Goal: Task Accomplishment & Management: Manage account settings

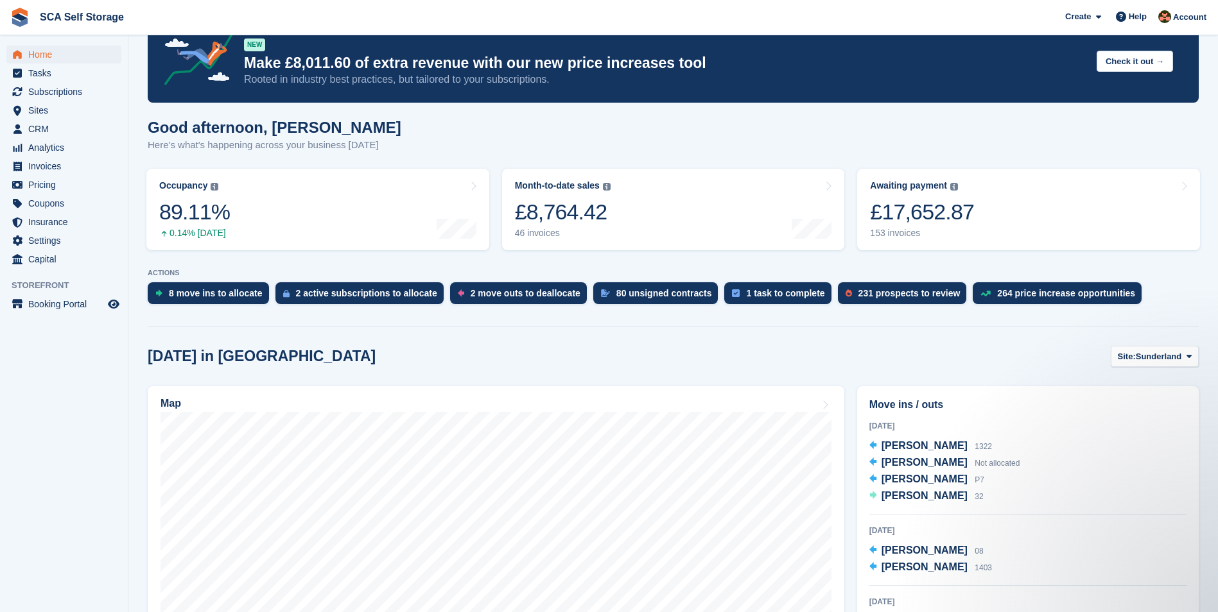
scroll to position [32, 0]
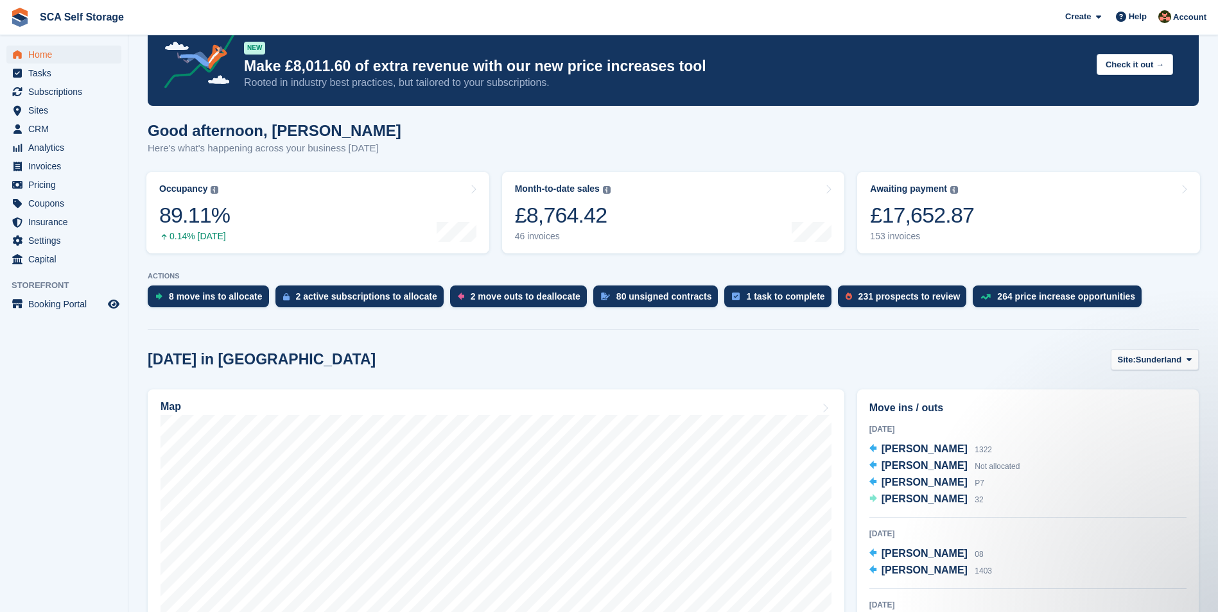
click at [1171, 359] on span "Sunderland" at bounding box center [1158, 360] width 46 height 13
click at [1113, 412] on link "[GEOGRAPHIC_DATA]" at bounding box center [1135, 413] width 116 height 23
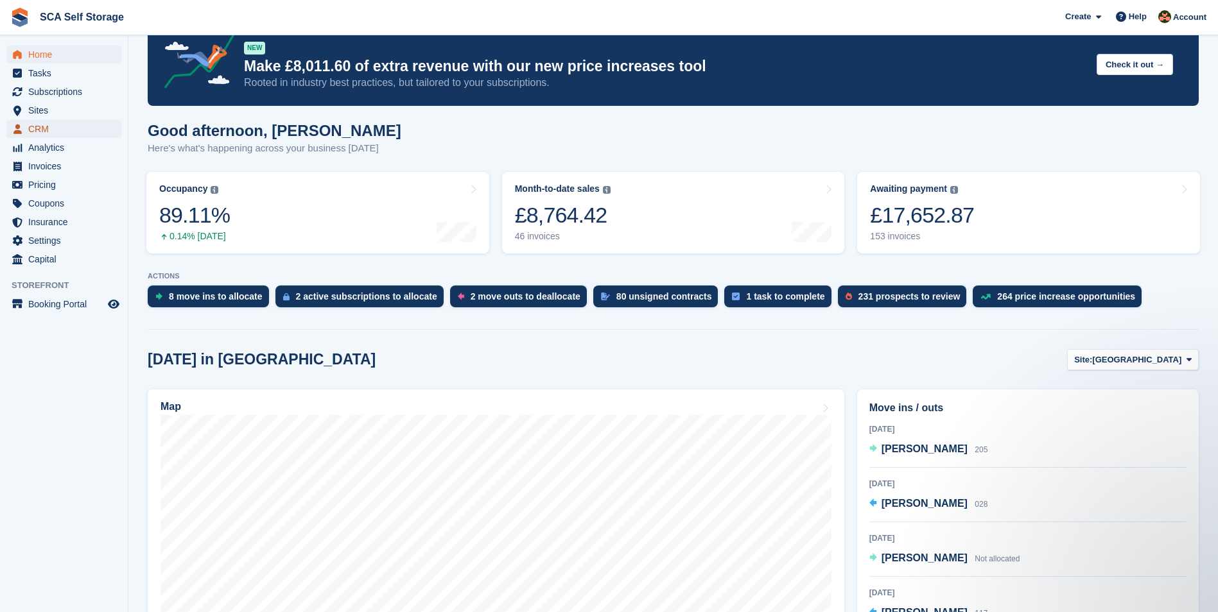
click at [75, 128] on span "CRM" at bounding box center [66, 129] width 77 height 18
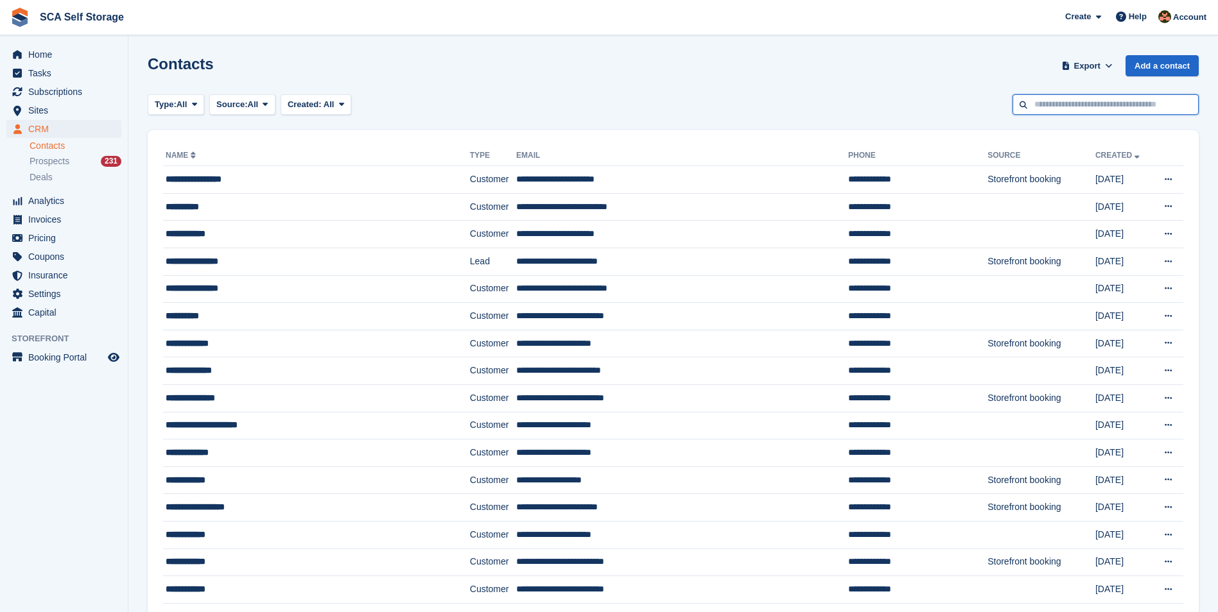
click at [1051, 114] on input "text" at bounding box center [1105, 104] width 186 height 21
type input "**"
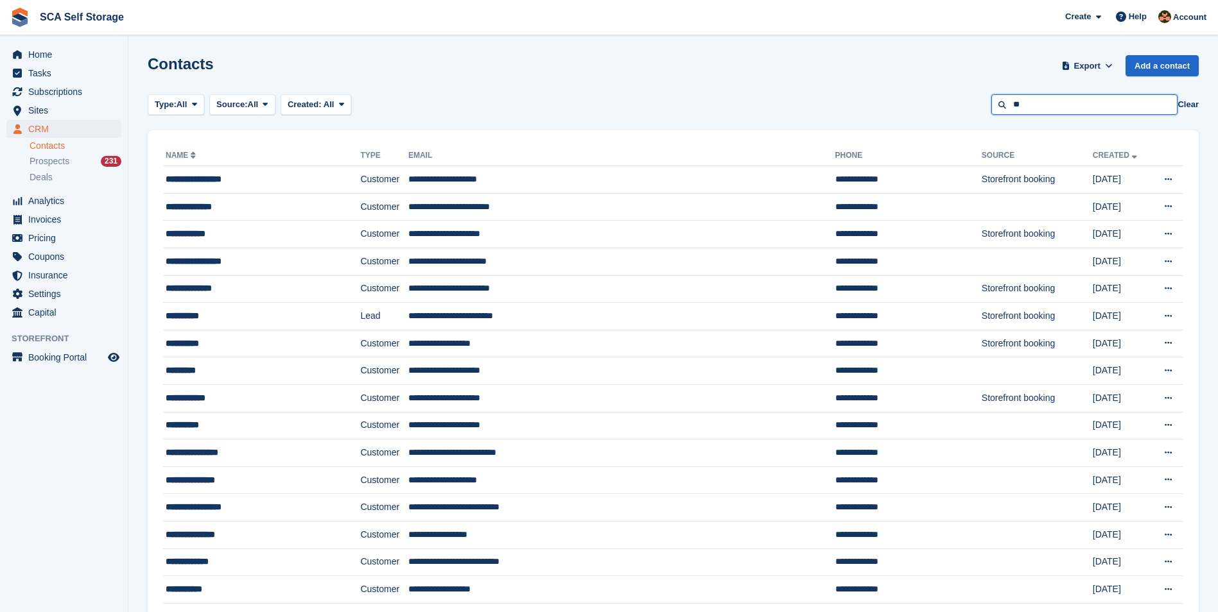
drag, startPoint x: 1049, startPoint y: 107, endPoint x: 996, endPoint y: 92, distance: 55.3
click at [1001, 99] on input "**" at bounding box center [1084, 104] width 186 height 21
type input "***"
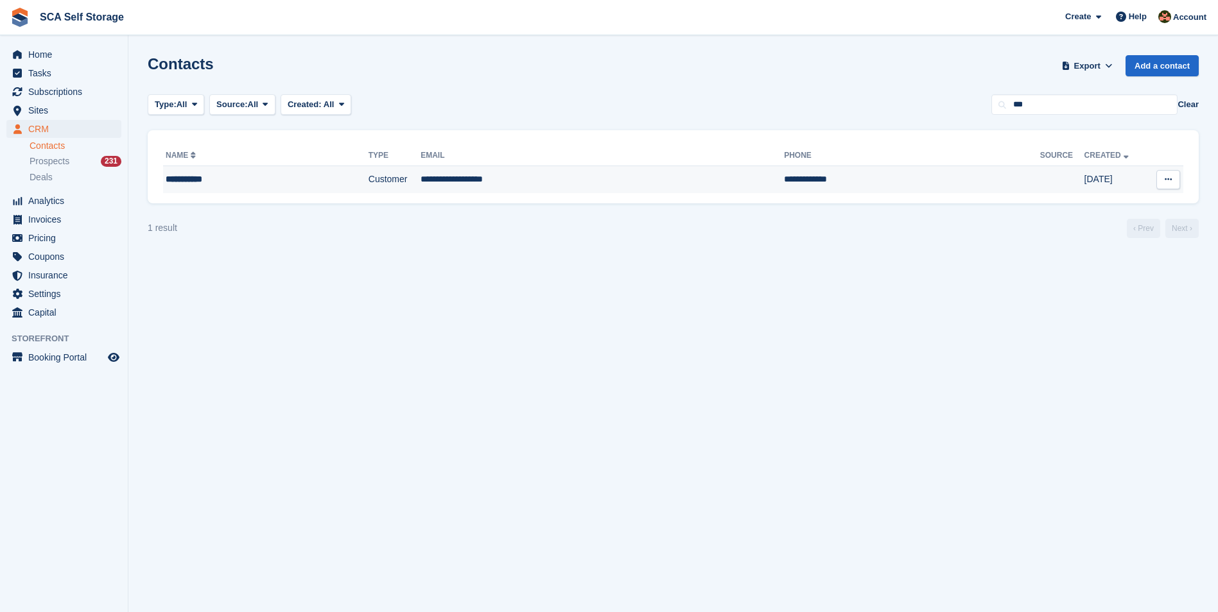
click at [229, 173] on div "**********" at bounding box center [241, 179] width 150 height 13
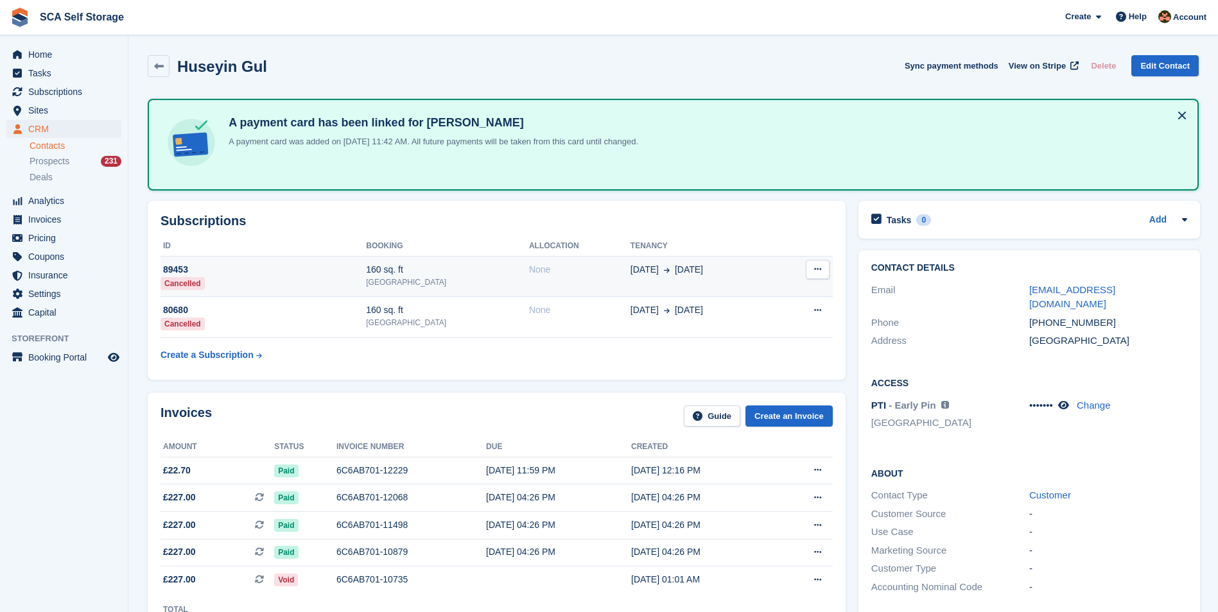
click at [572, 284] on td "None" at bounding box center [579, 276] width 101 height 41
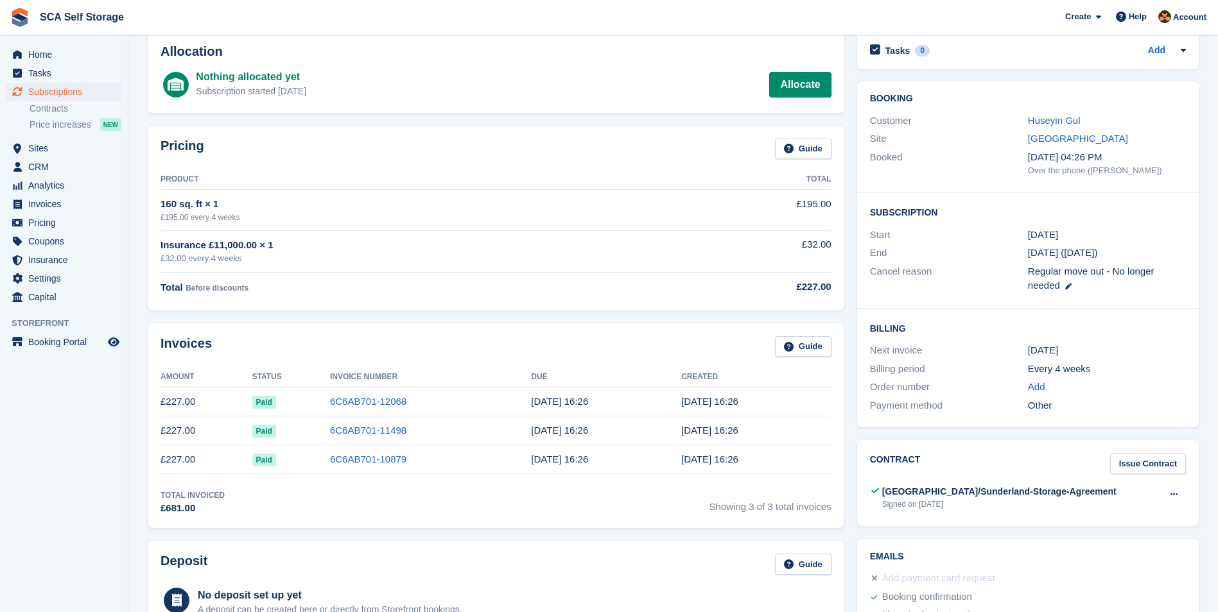
scroll to position [80, 0]
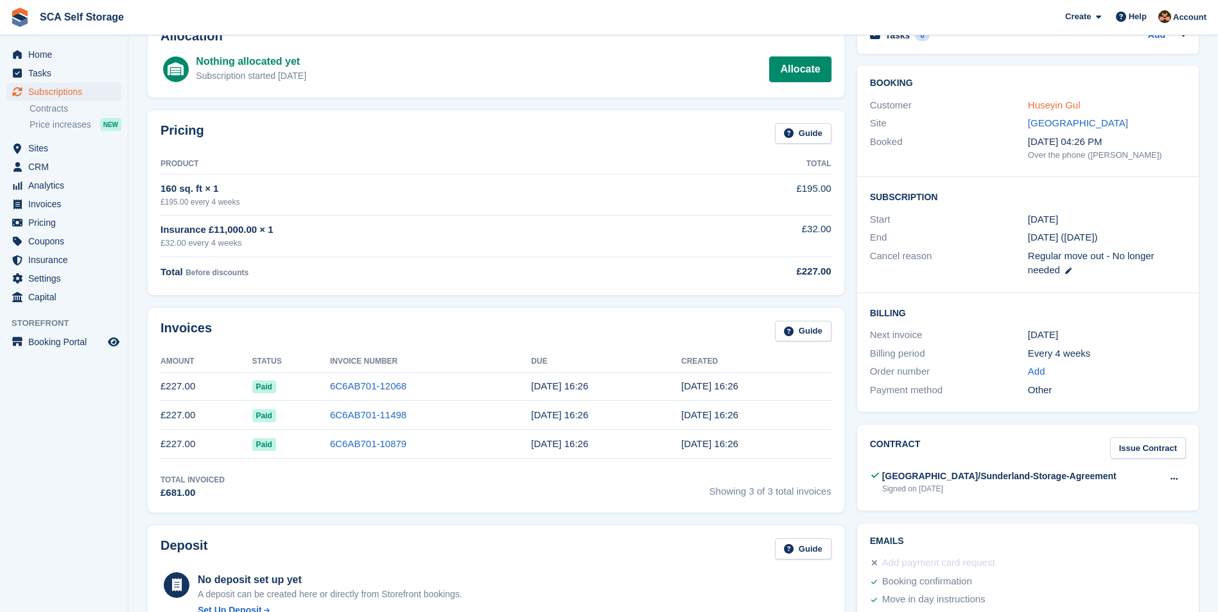
click at [1064, 105] on link "Huseyin Gul" at bounding box center [1054, 104] width 53 height 11
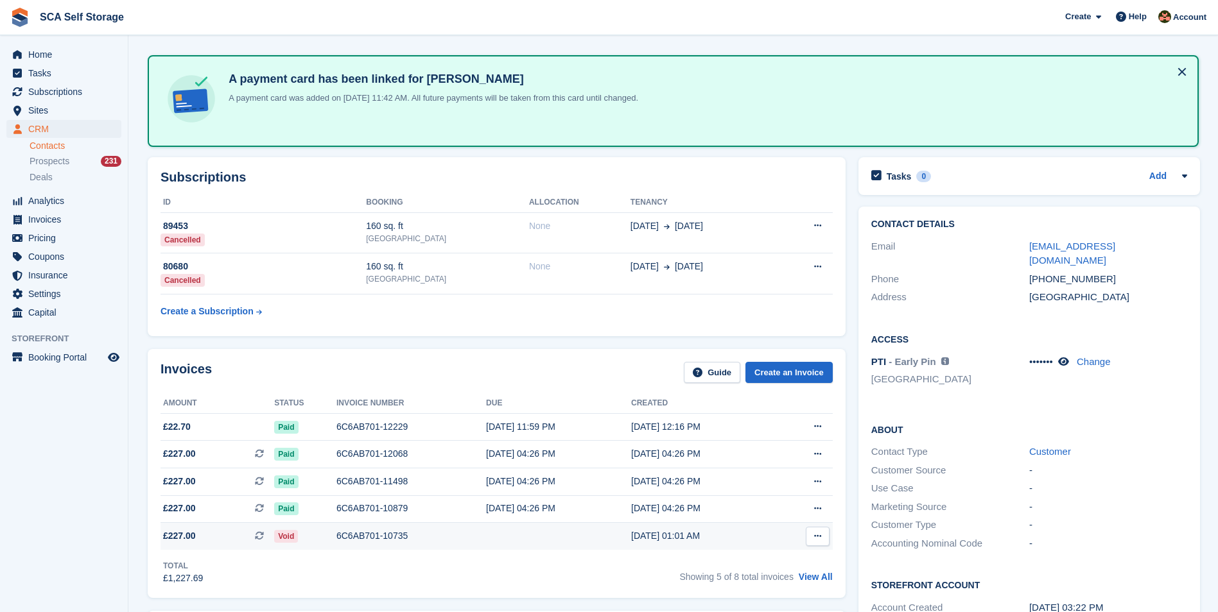
scroll to position [225, 0]
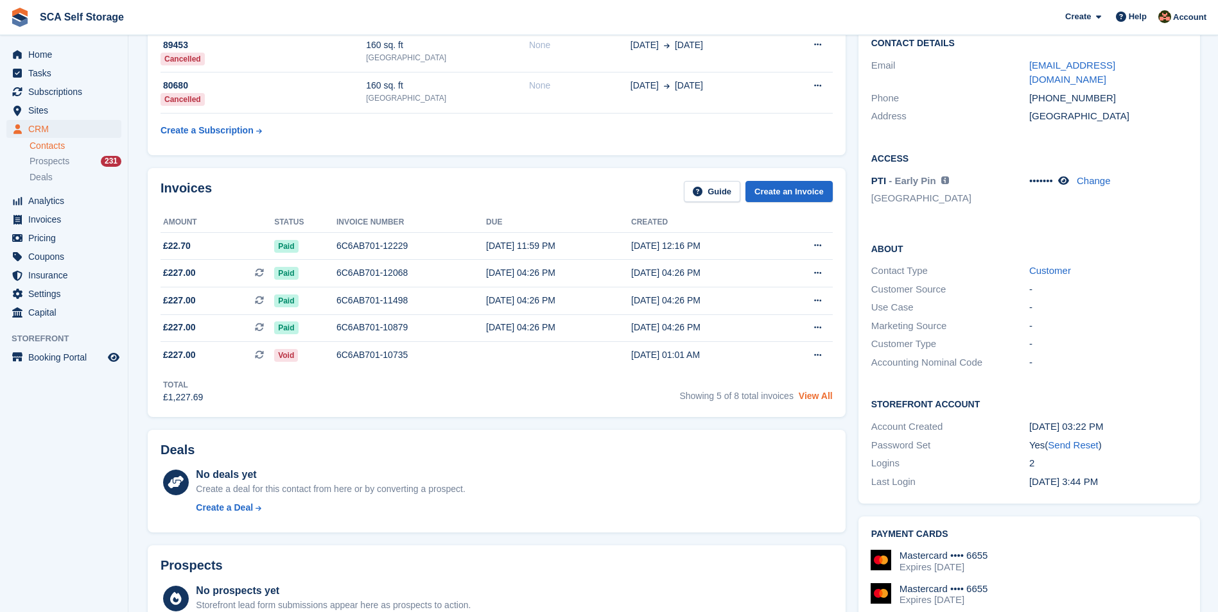
click at [821, 397] on link "View All" at bounding box center [816, 396] width 34 height 10
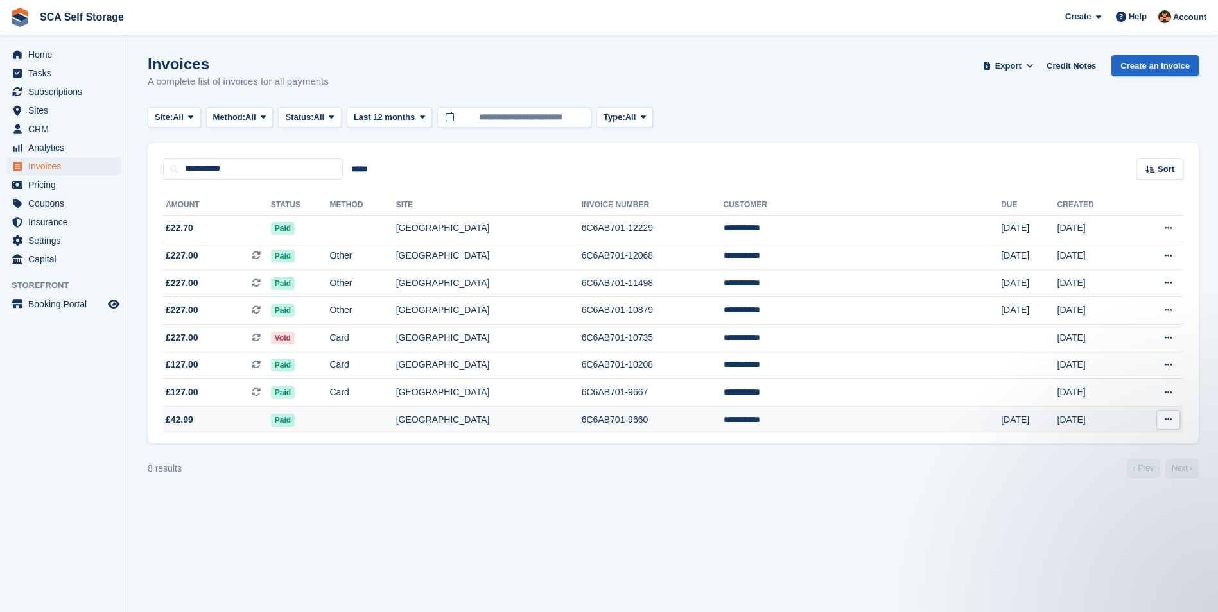
click at [330, 424] on td "Paid" at bounding box center [300, 419] width 59 height 27
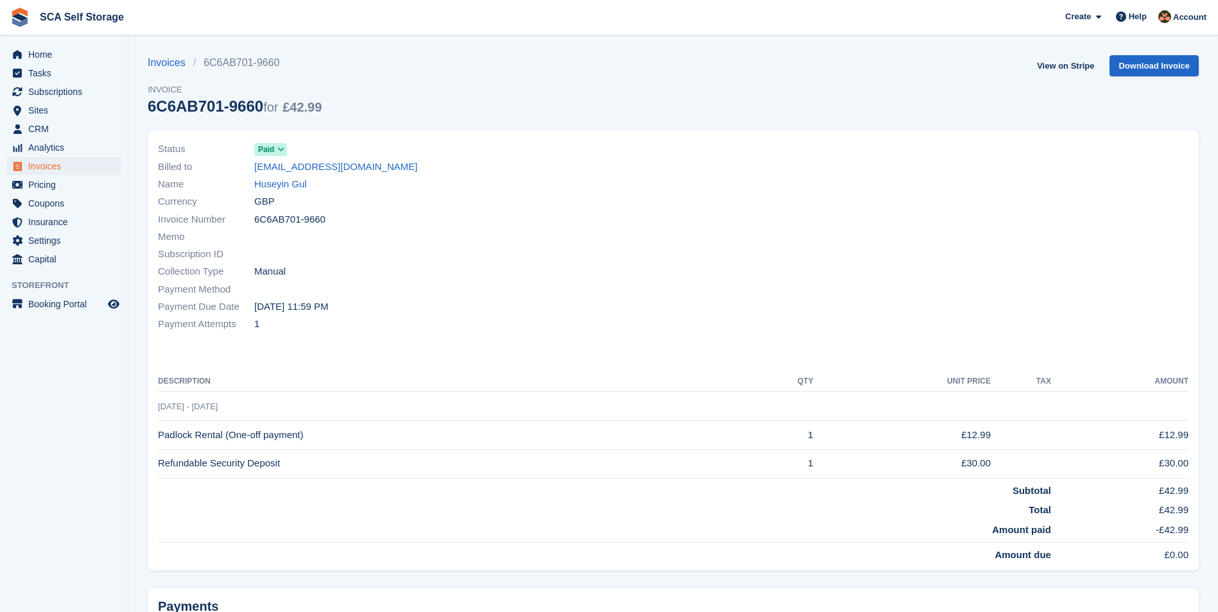
scroll to position [122, 0]
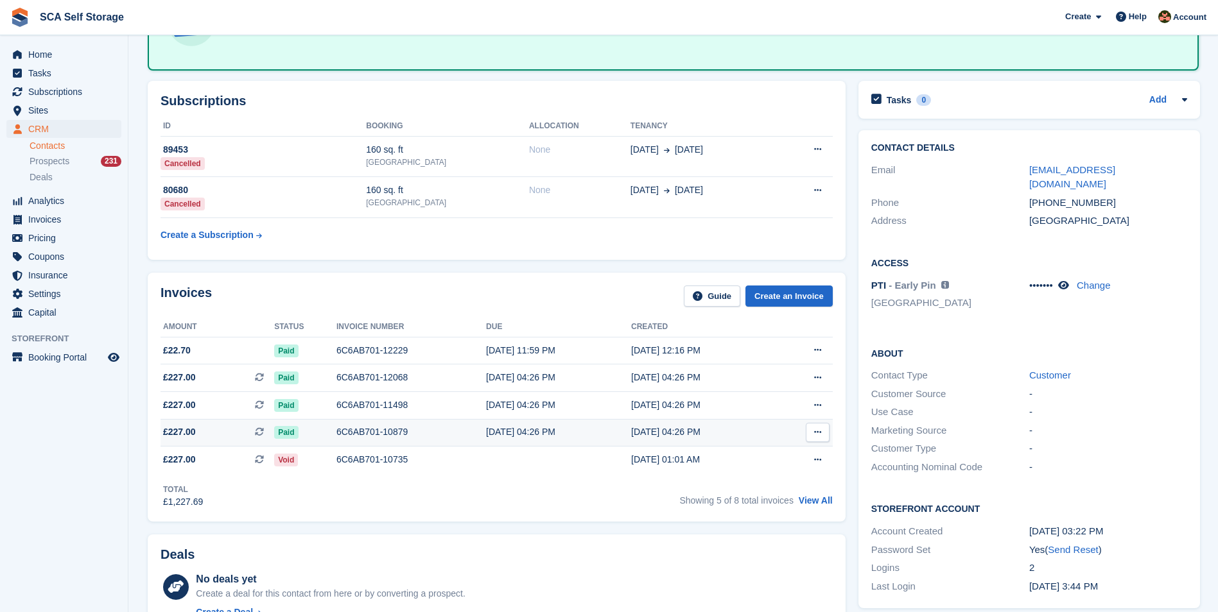
scroll to position [160, 0]
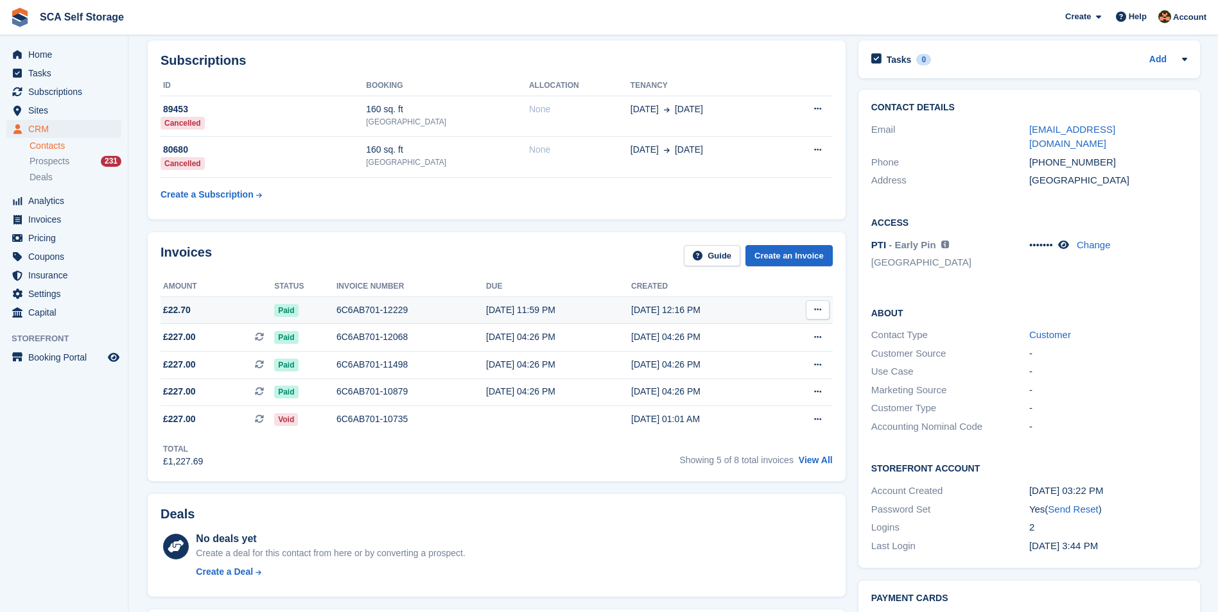
click at [486, 315] on div "07 Aug, 11:59 PM" at bounding box center [558, 310] width 145 height 13
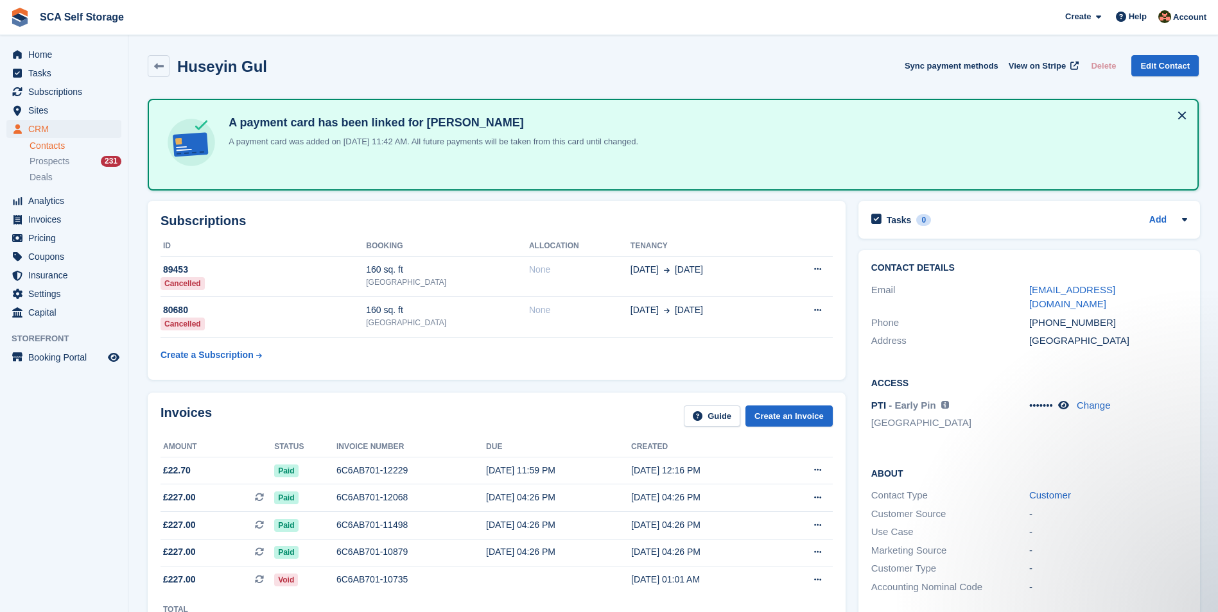
click at [630, 243] on th "Tenancy" at bounding box center [704, 246] width 148 height 21
drag, startPoint x: 263, startPoint y: 71, endPoint x: 181, endPoint y: 75, distance: 81.6
click at [181, 75] on div "Huseyin Gul Sync payment methods View on Stripe Delete Edit Contact" at bounding box center [673, 66] width 1051 height 22
copy h2 "Huseyin Gul"
drag, startPoint x: 1100, startPoint y: 306, endPoint x: 1046, endPoint y: 311, distance: 54.2
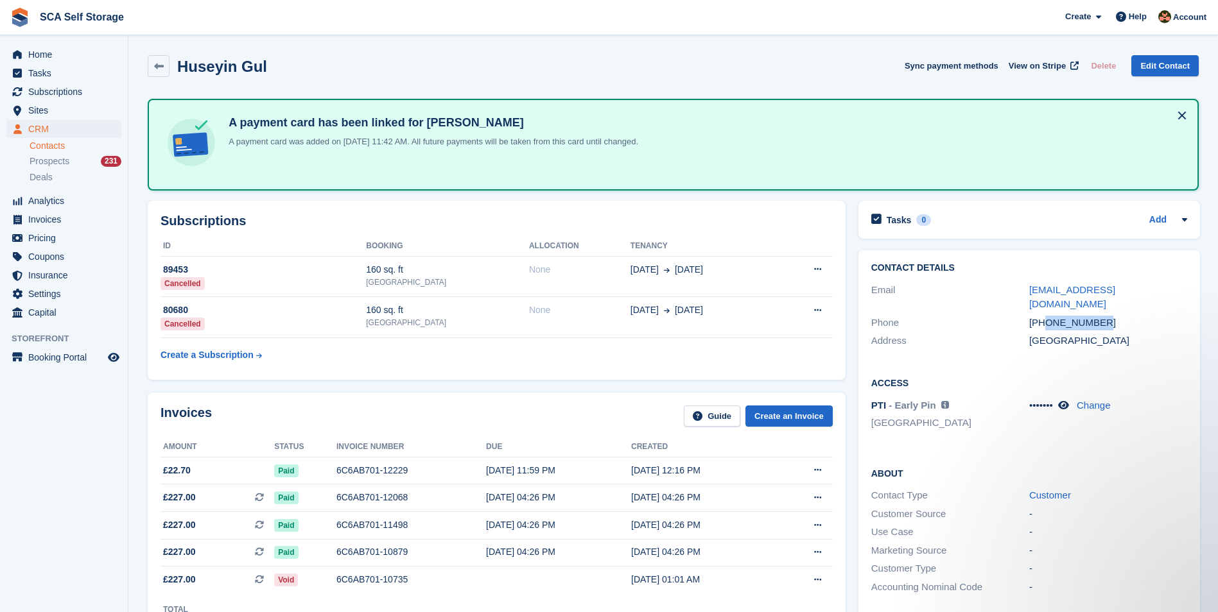
click at [1046, 316] on div "+447853097960" at bounding box center [1108, 323] width 158 height 15
copy div "7853097960"
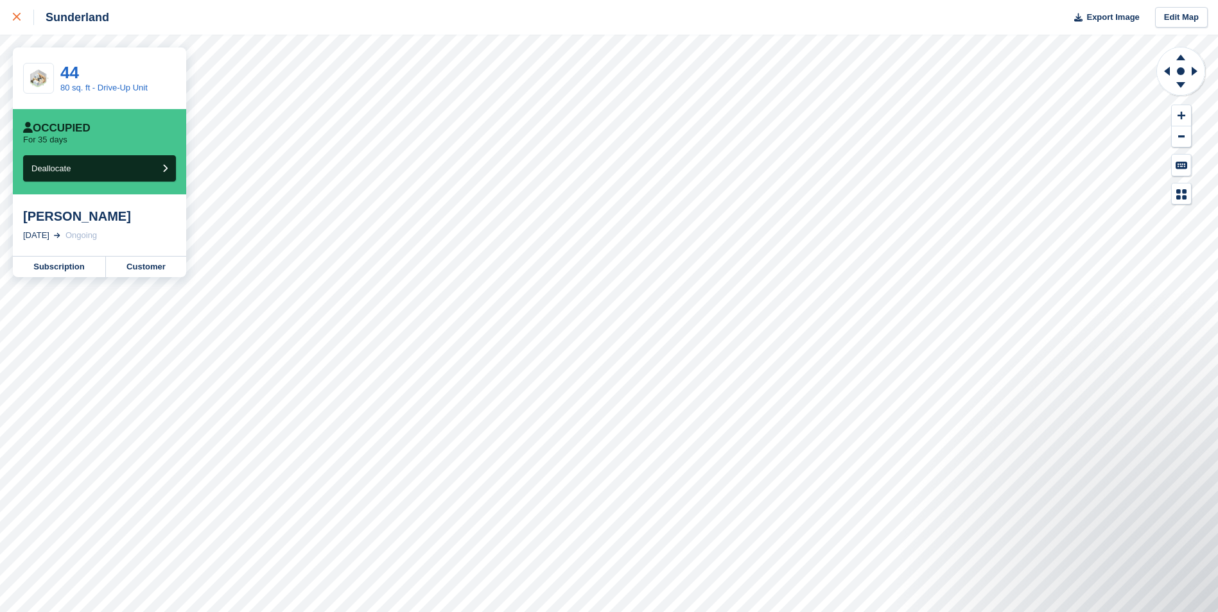
click at [25, 21] on div at bounding box center [23, 17] width 21 height 15
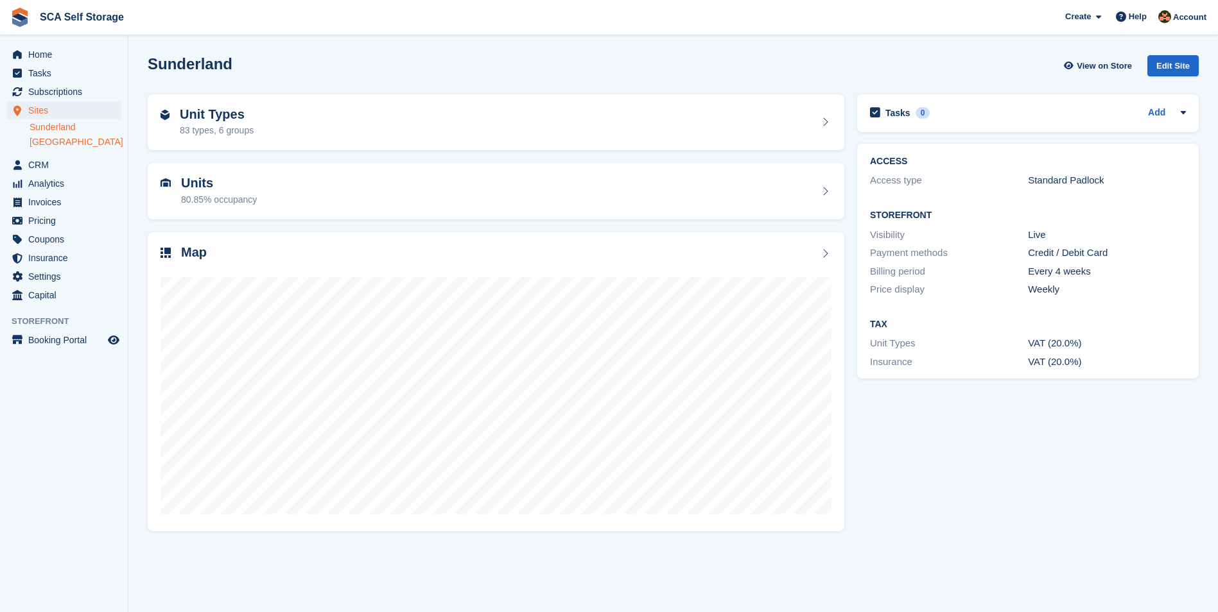
click at [65, 145] on link "[GEOGRAPHIC_DATA]" at bounding box center [76, 142] width 92 height 12
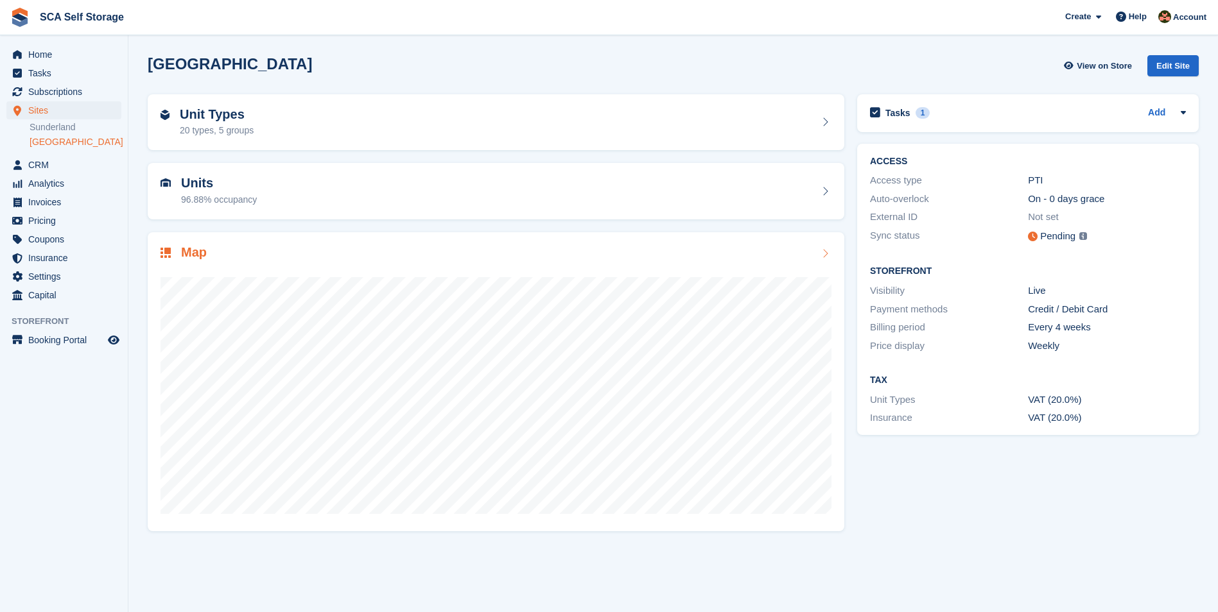
click at [201, 253] on h2 "Map" at bounding box center [194, 252] width 26 height 15
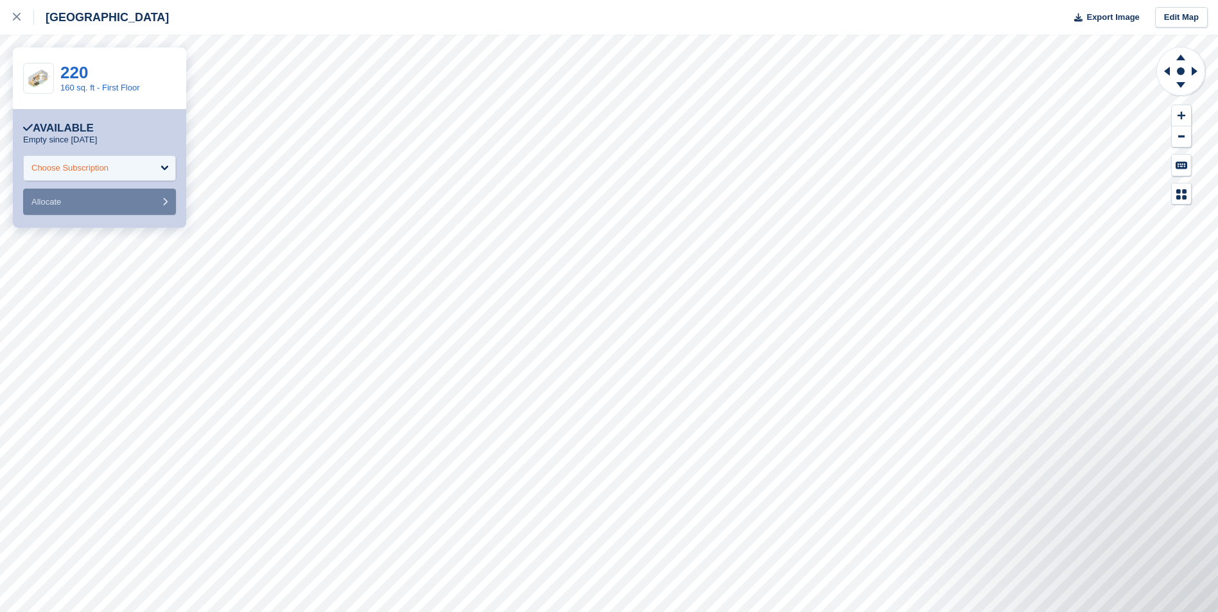
click at [106, 168] on div "Choose Subscription" at bounding box center [69, 168] width 77 height 13
click at [19, 13] on div at bounding box center [23, 17] width 21 height 15
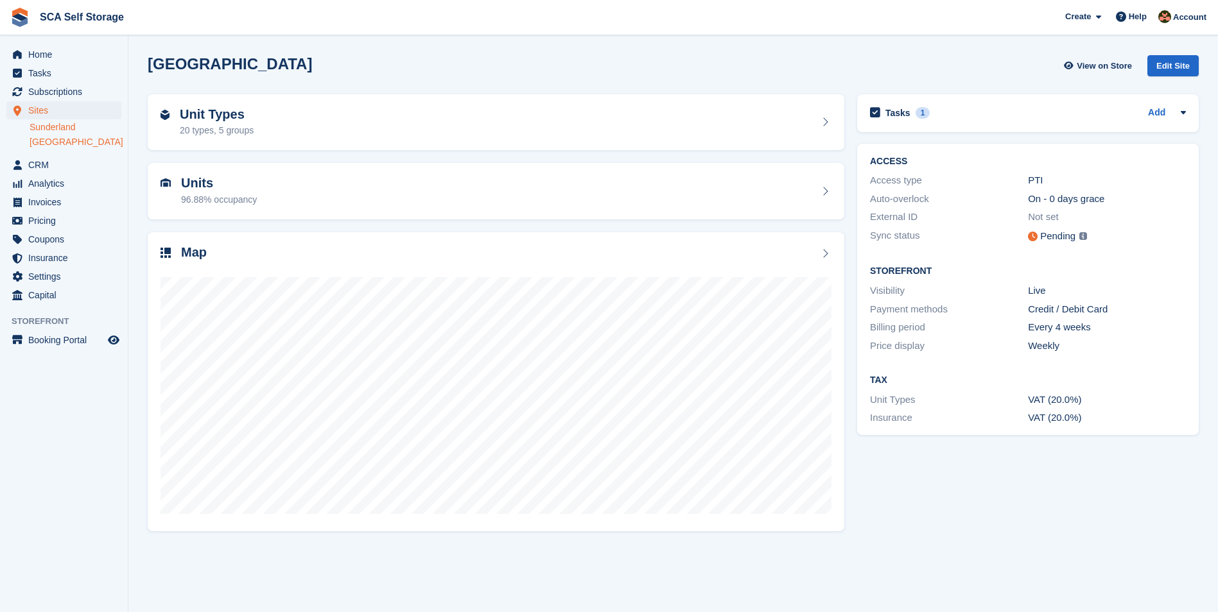
click at [67, 123] on link "Sunderland" at bounding box center [76, 127] width 92 height 12
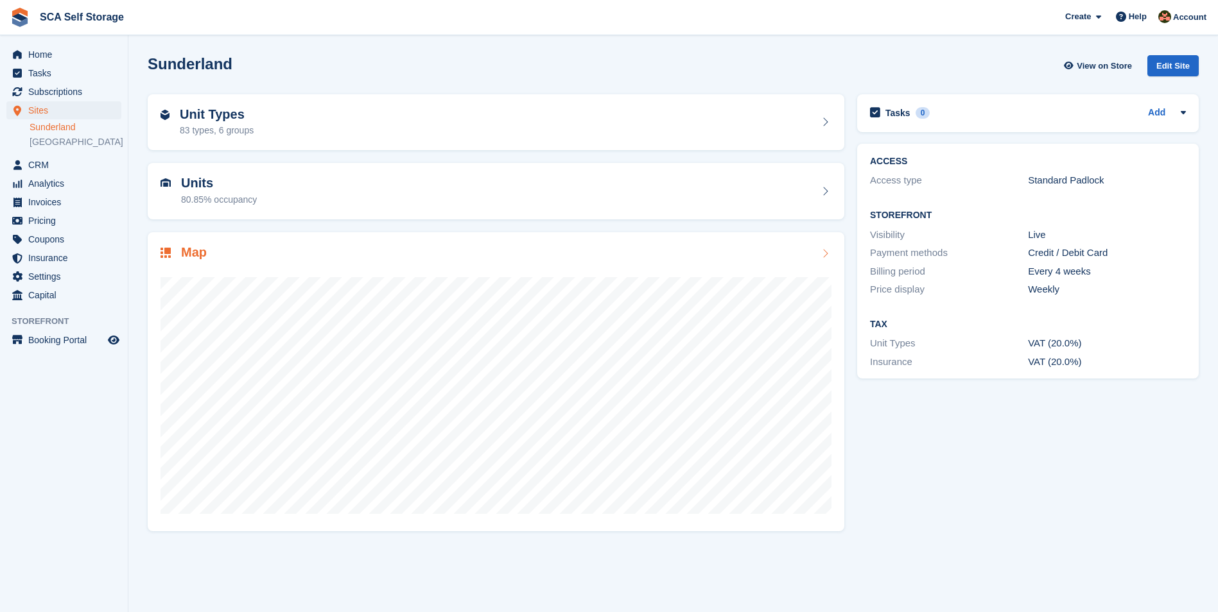
click at [543, 260] on div "Map" at bounding box center [495, 253] width 671 height 17
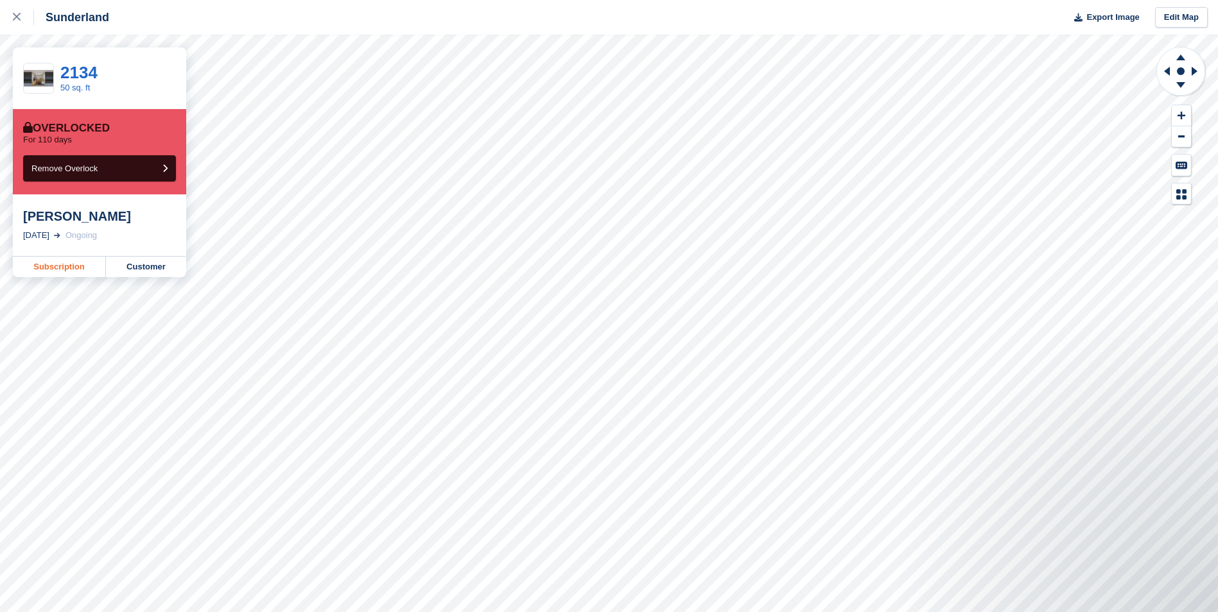
click at [76, 263] on link "Subscription" at bounding box center [59, 267] width 93 height 21
click at [140, 267] on link "Customer" at bounding box center [146, 267] width 80 height 21
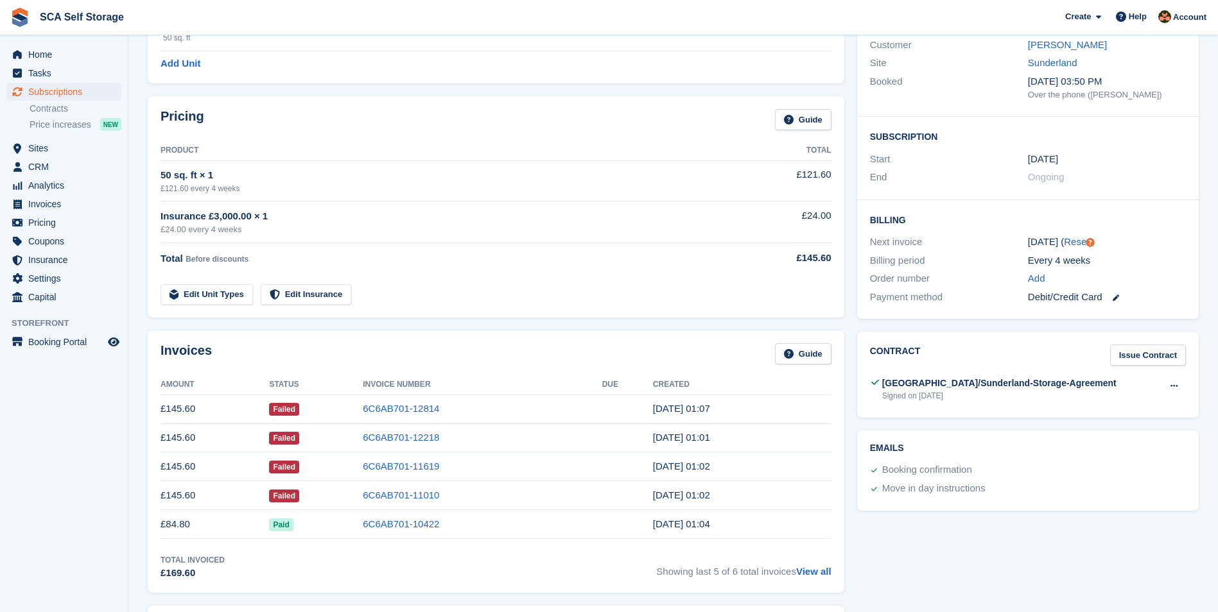
scroll to position [32, 0]
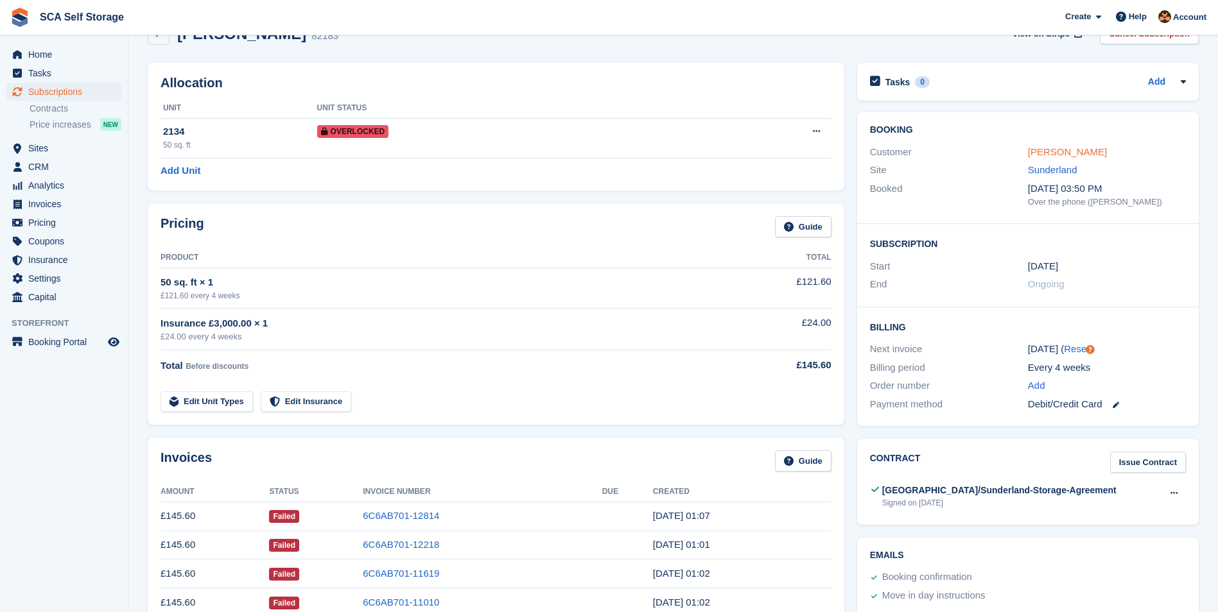
click at [1060, 157] on link "[PERSON_NAME]" at bounding box center [1067, 151] width 79 height 11
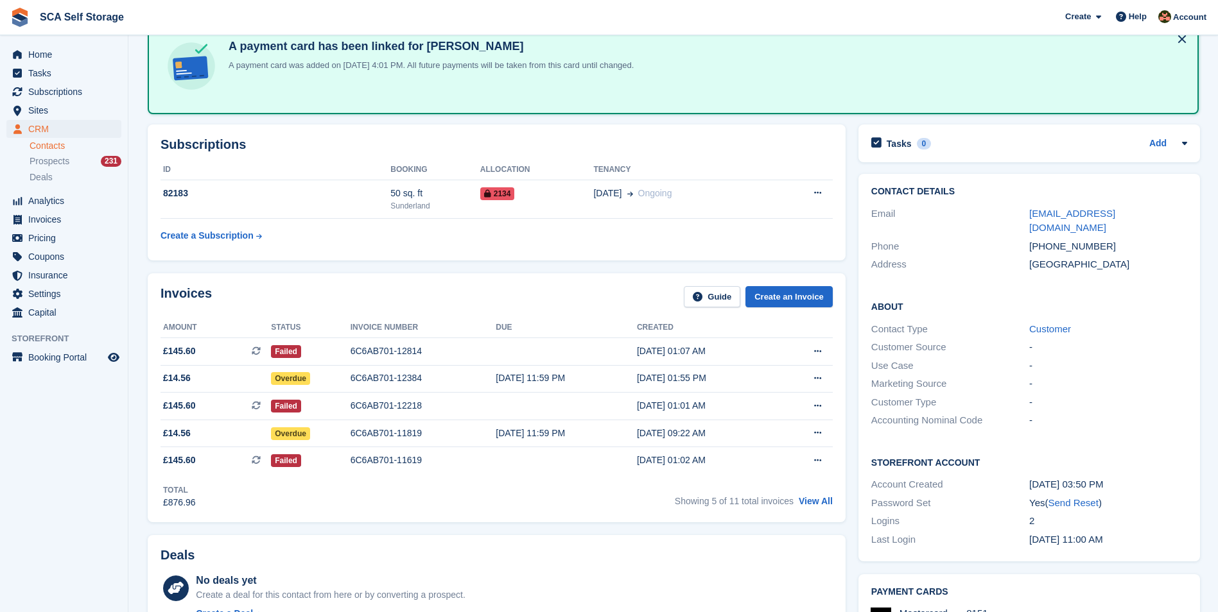
scroll to position [160, 0]
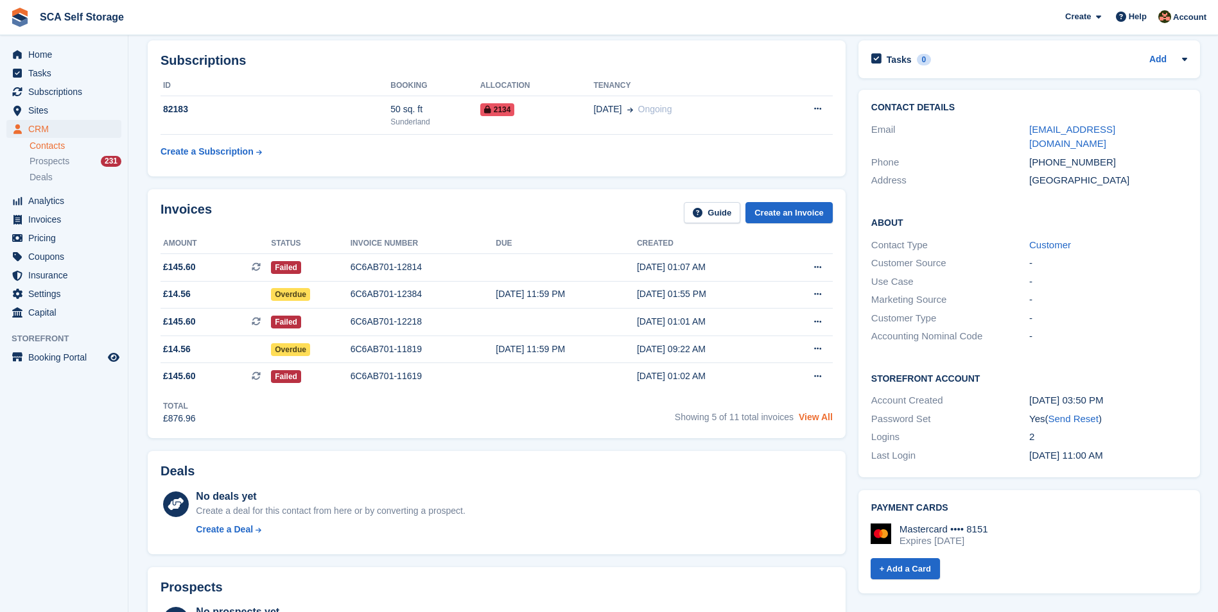
click at [808, 422] on link "View All" at bounding box center [816, 417] width 34 height 10
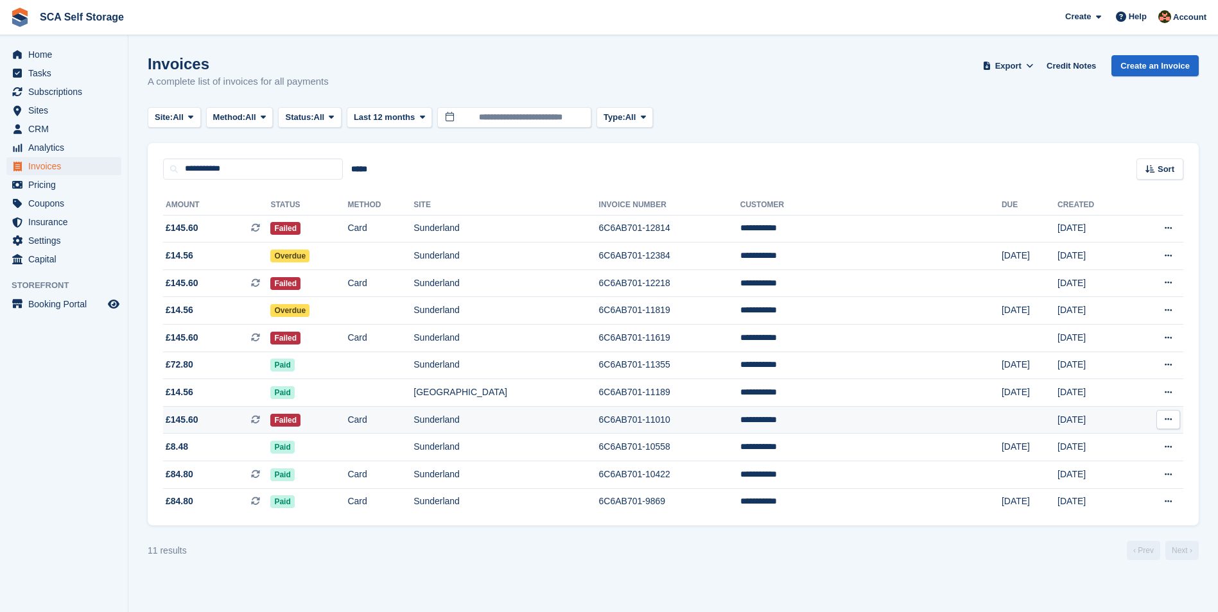
click at [413, 424] on td "Card" at bounding box center [380, 420] width 66 height 28
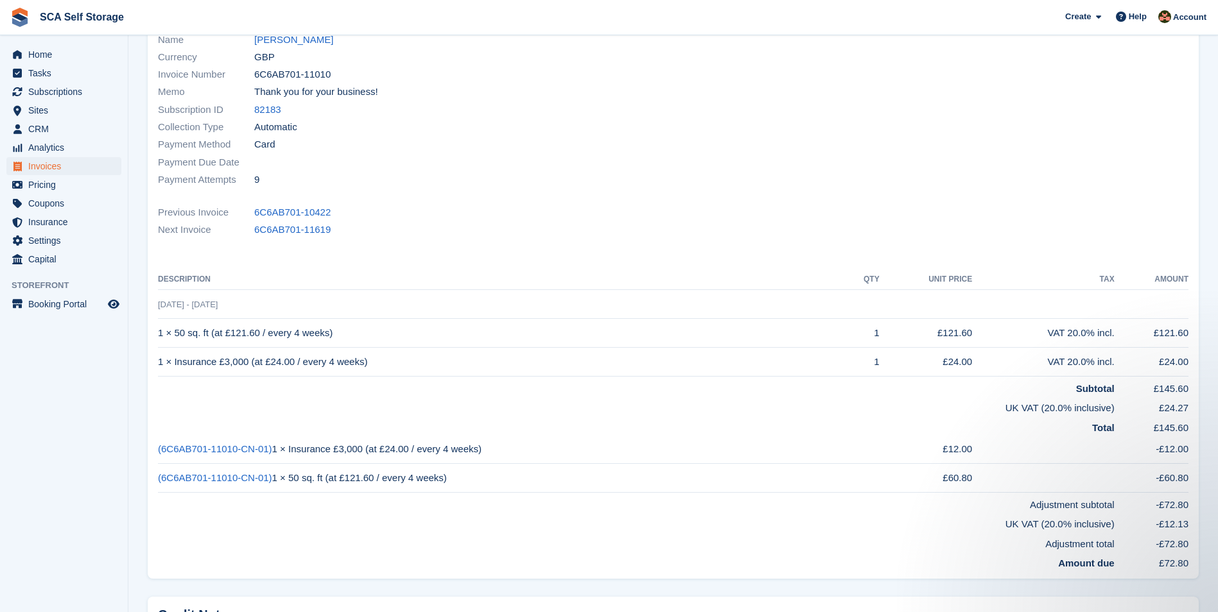
scroll to position [144, 0]
click at [288, 46] on link "[PERSON_NAME]" at bounding box center [293, 44] width 79 height 15
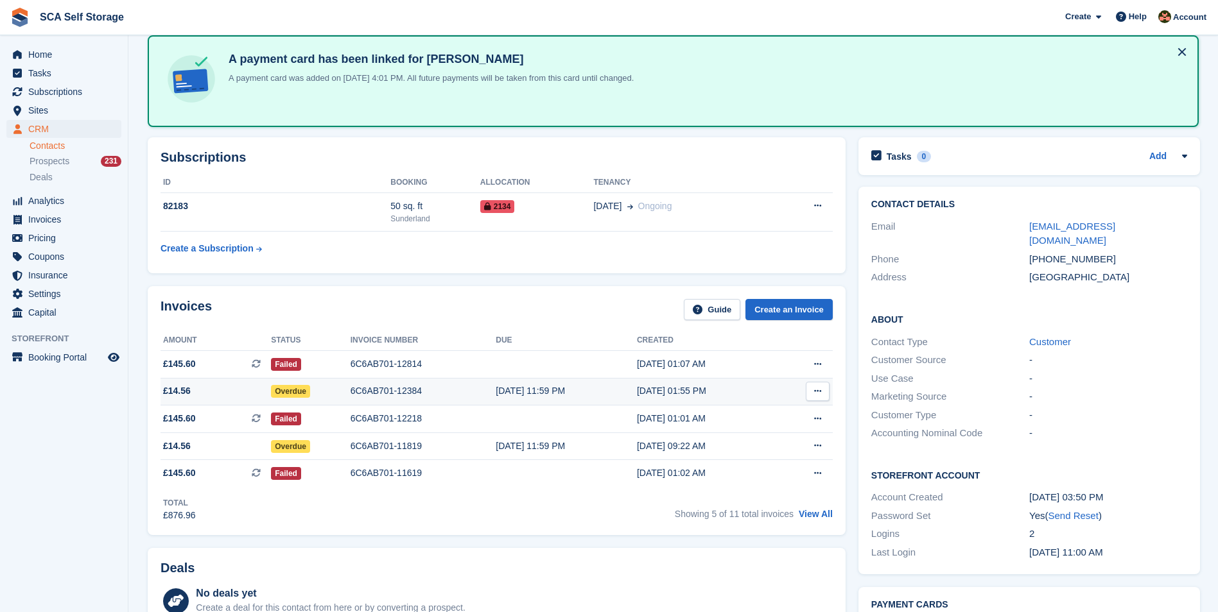
scroll to position [64, 0]
click at [816, 512] on link "View All" at bounding box center [816, 513] width 34 height 10
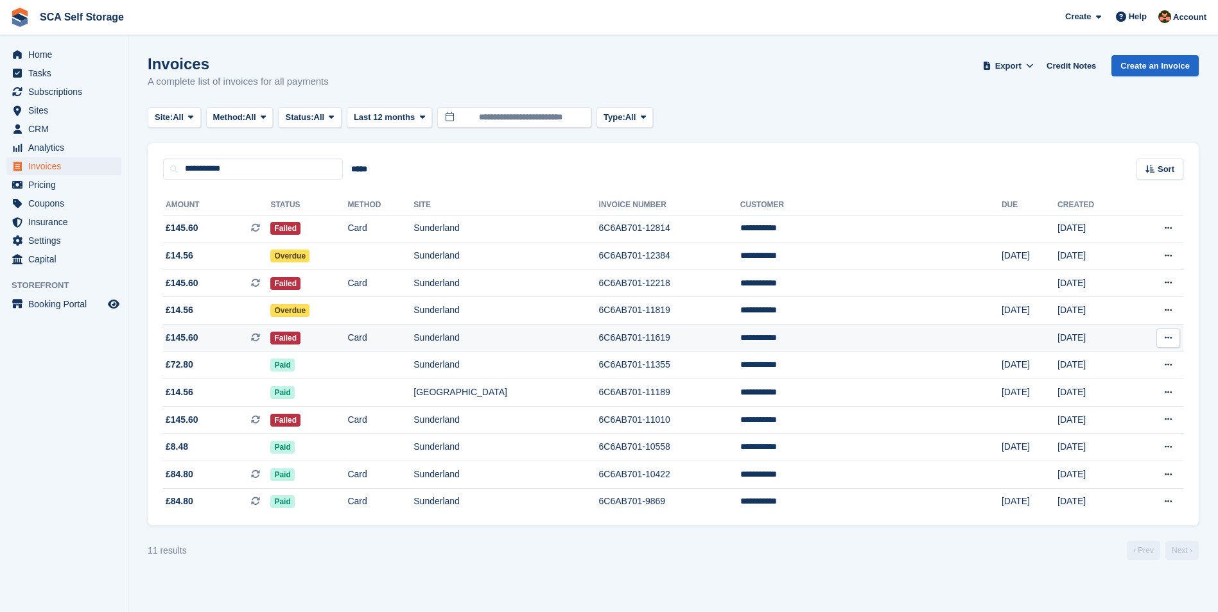
click at [347, 338] on td "Failed" at bounding box center [308, 339] width 77 height 28
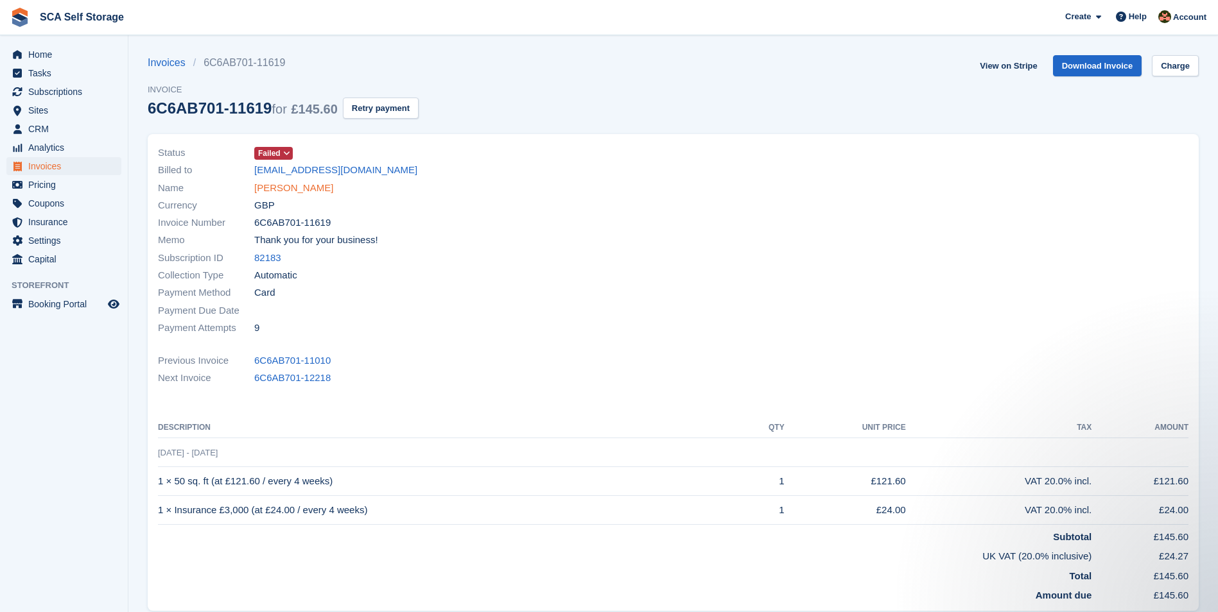
click at [262, 187] on link "[PERSON_NAME]" at bounding box center [293, 188] width 79 height 15
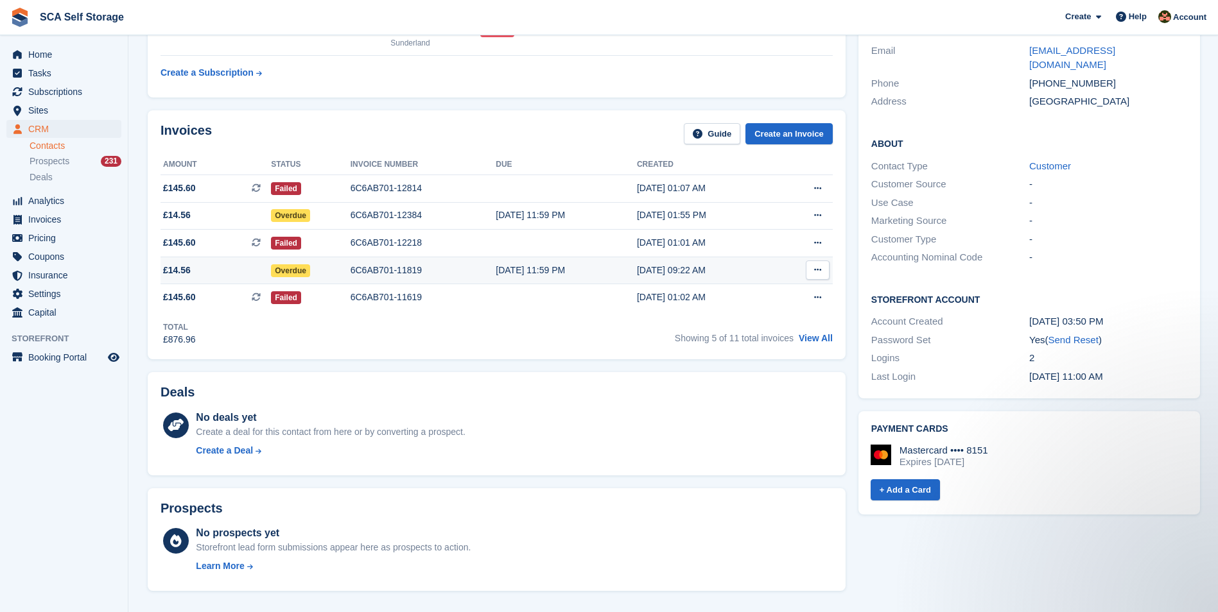
scroll to position [225, 0]
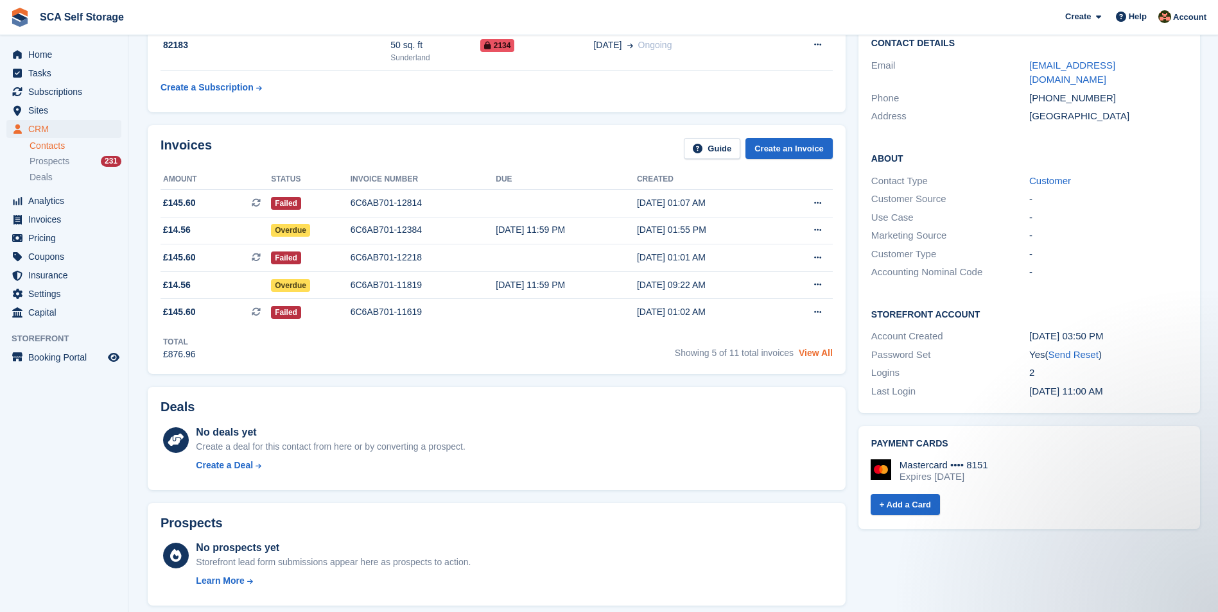
click at [815, 353] on link "View All" at bounding box center [816, 353] width 34 height 10
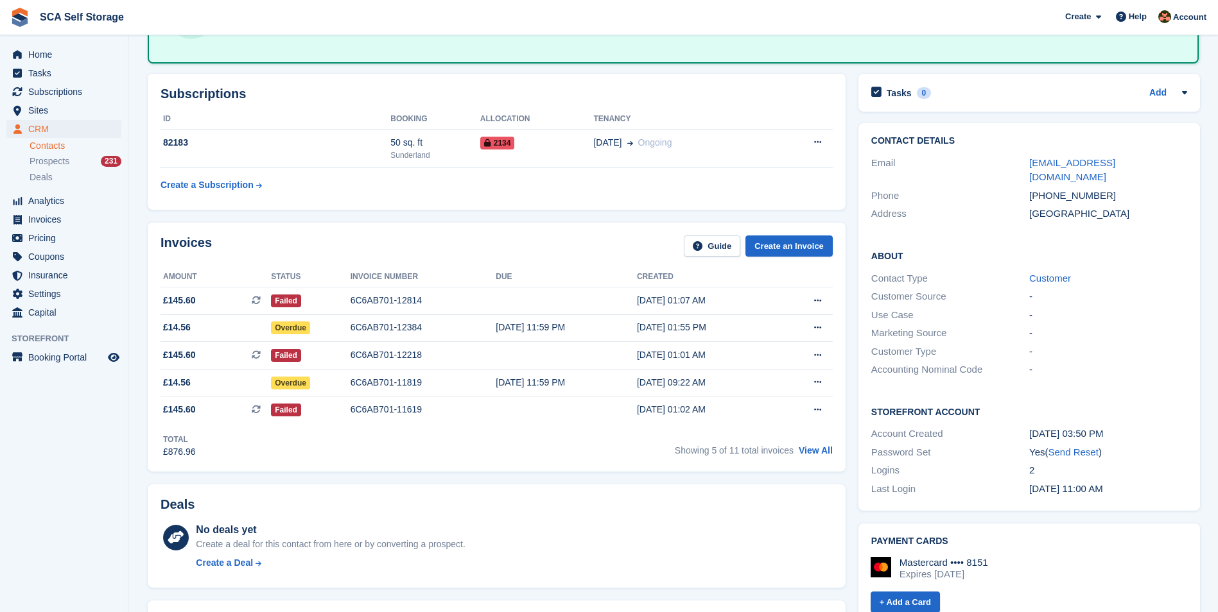
scroll to position [128, 0]
click at [805, 448] on link "View All" at bounding box center [816, 449] width 34 height 10
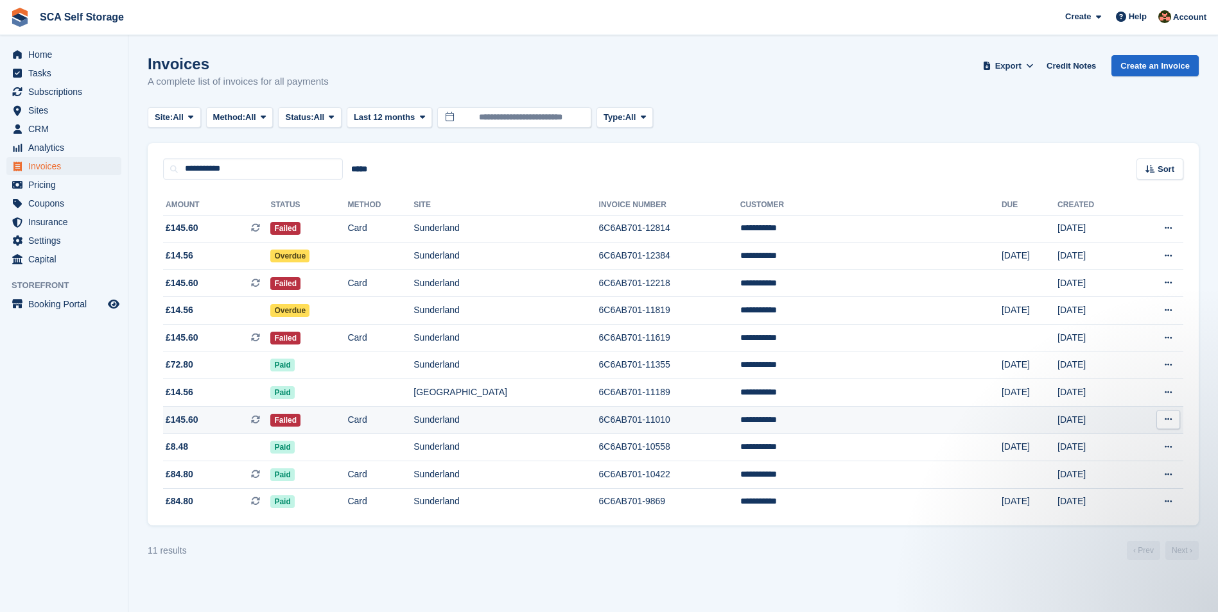
click at [347, 415] on td "Failed" at bounding box center [308, 420] width 77 height 28
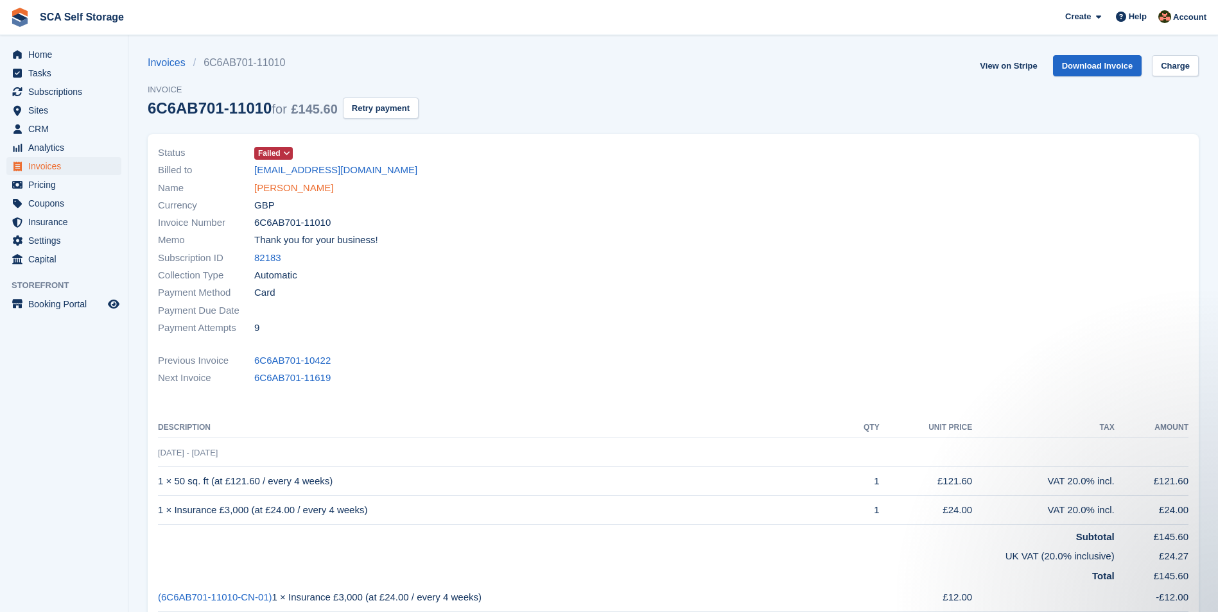
click at [306, 190] on link "[PERSON_NAME]" at bounding box center [293, 188] width 79 height 15
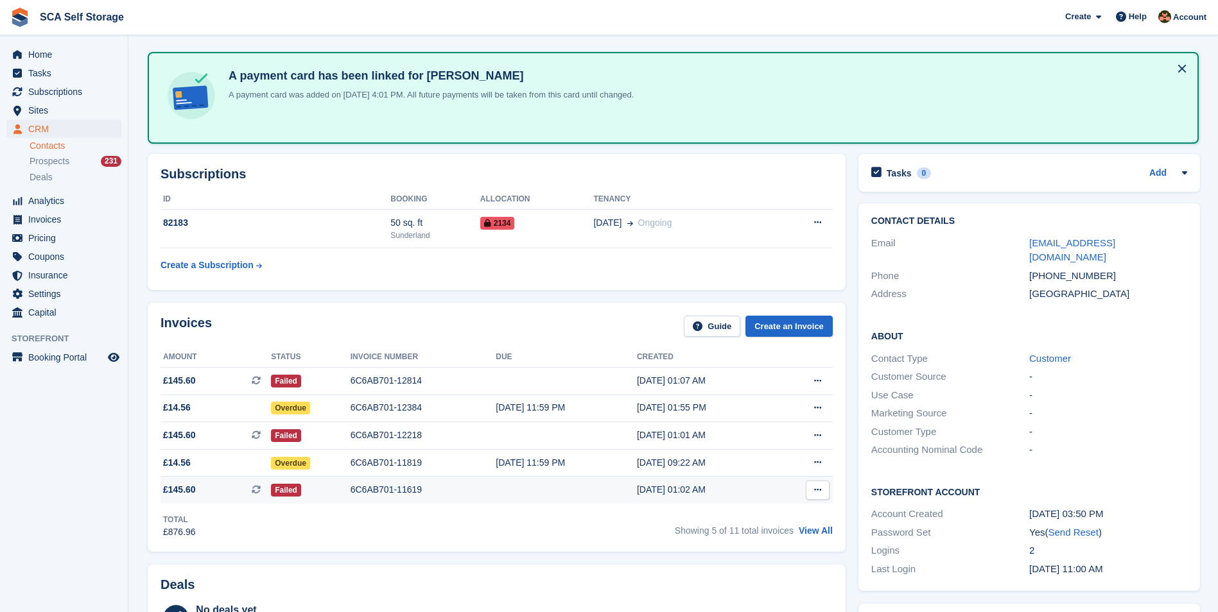
scroll to position [48, 0]
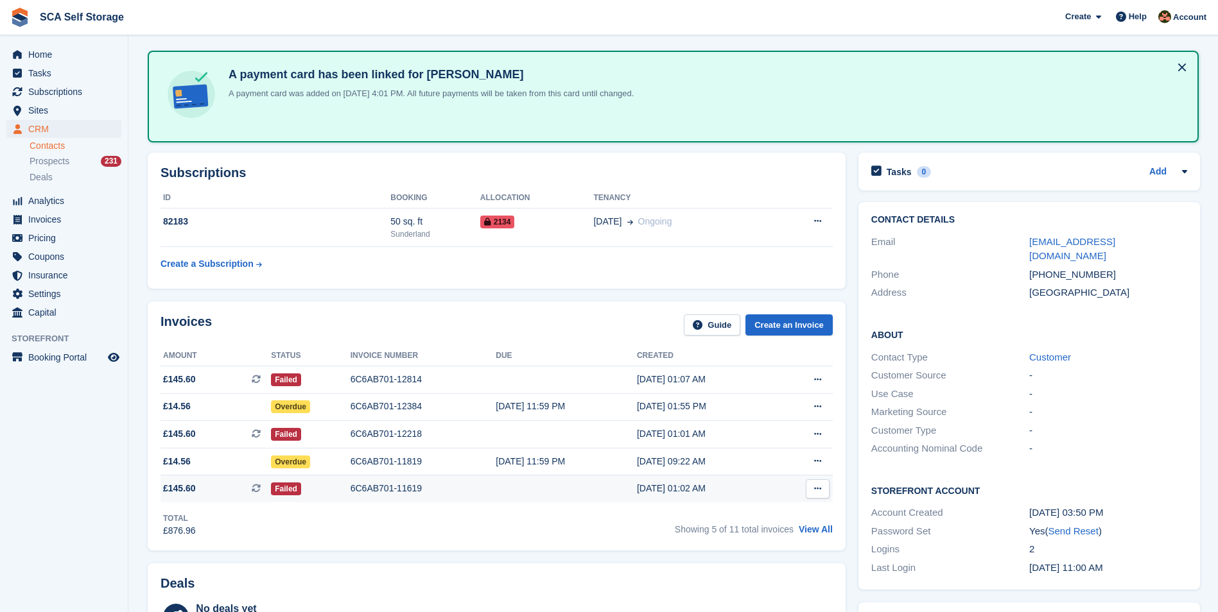
click at [447, 495] on div "6C6AB701-11619" at bounding box center [423, 488] width 146 height 13
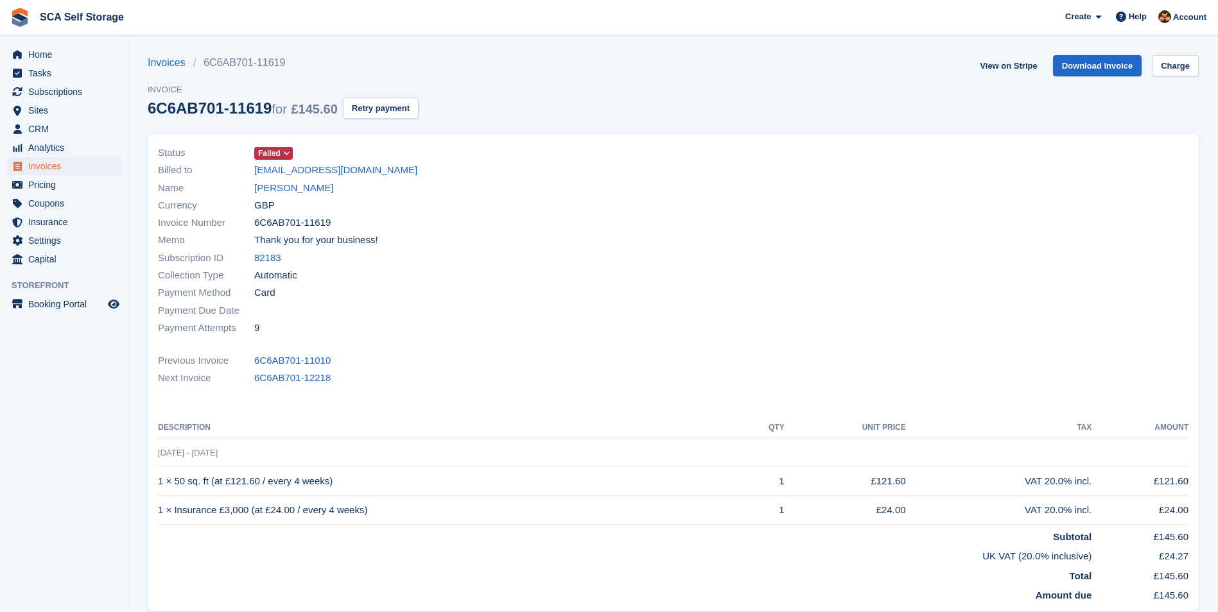
click at [282, 157] on span at bounding box center [287, 153] width 10 height 10
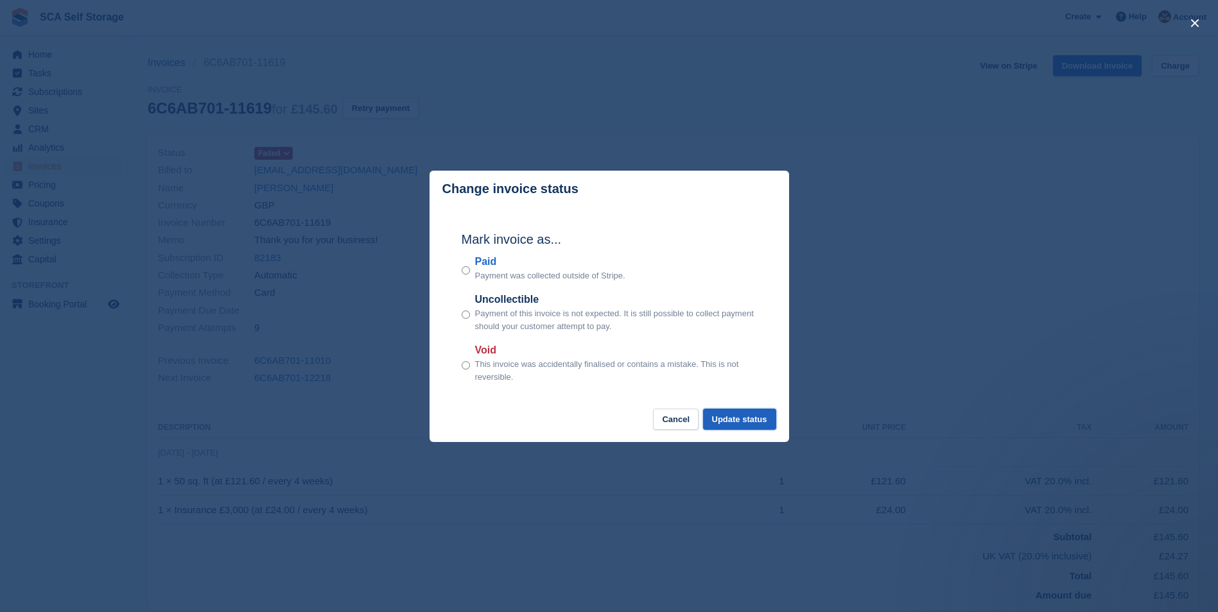
click at [727, 419] on button "Update status" at bounding box center [739, 419] width 73 height 21
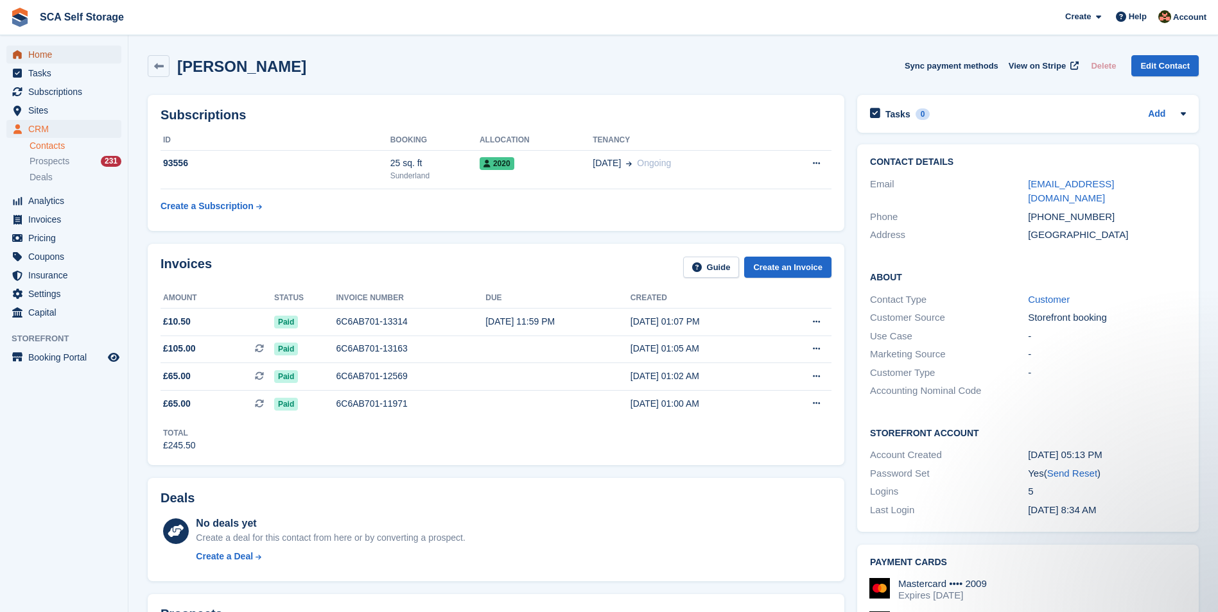
click at [47, 56] on span "Home" at bounding box center [66, 55] width 77 height 18
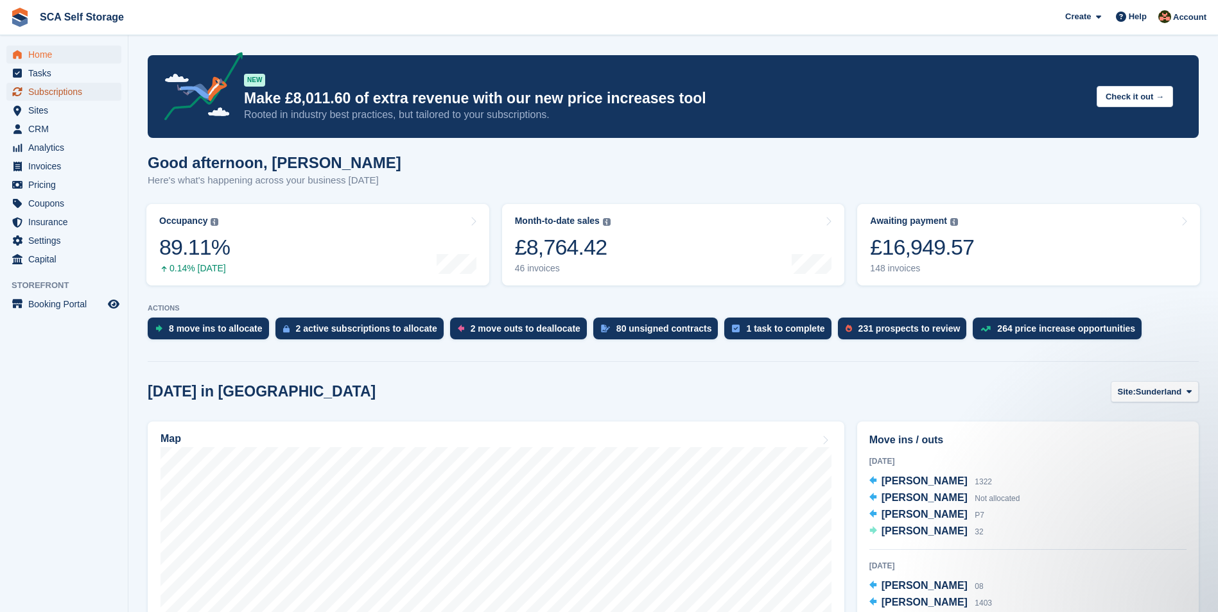
click at [85, 89] on span "Subscriptions" at bounding box center [66, 92] width 77 height 18
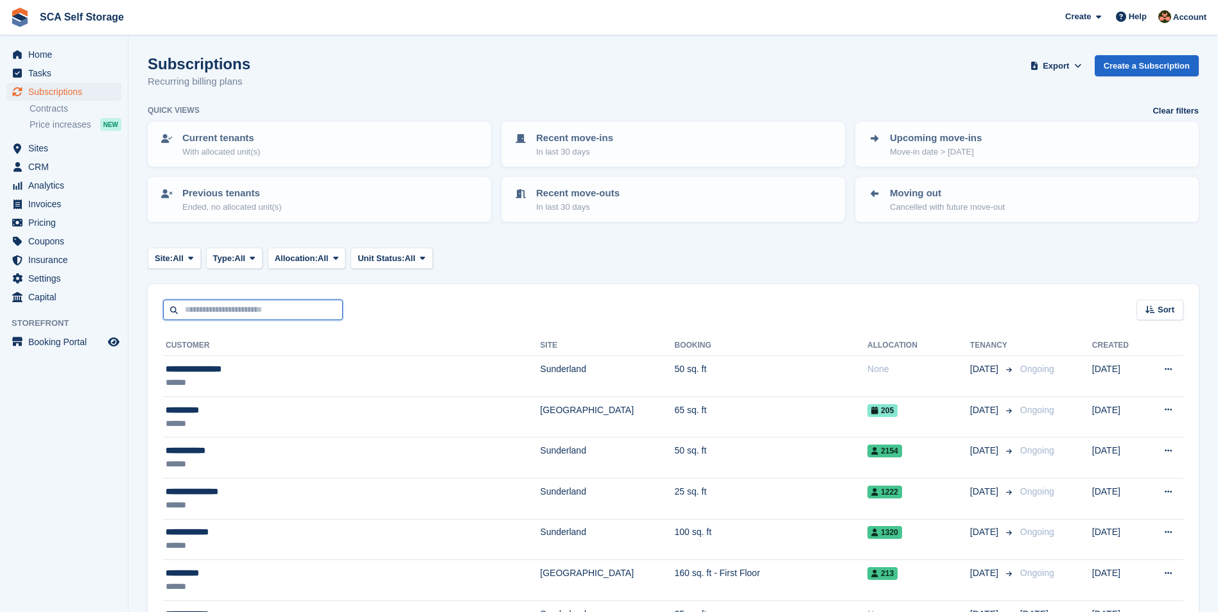
click at [305, 309] on input "text" at bounding box center [253, 310] width 180 height 21
type input "*******"
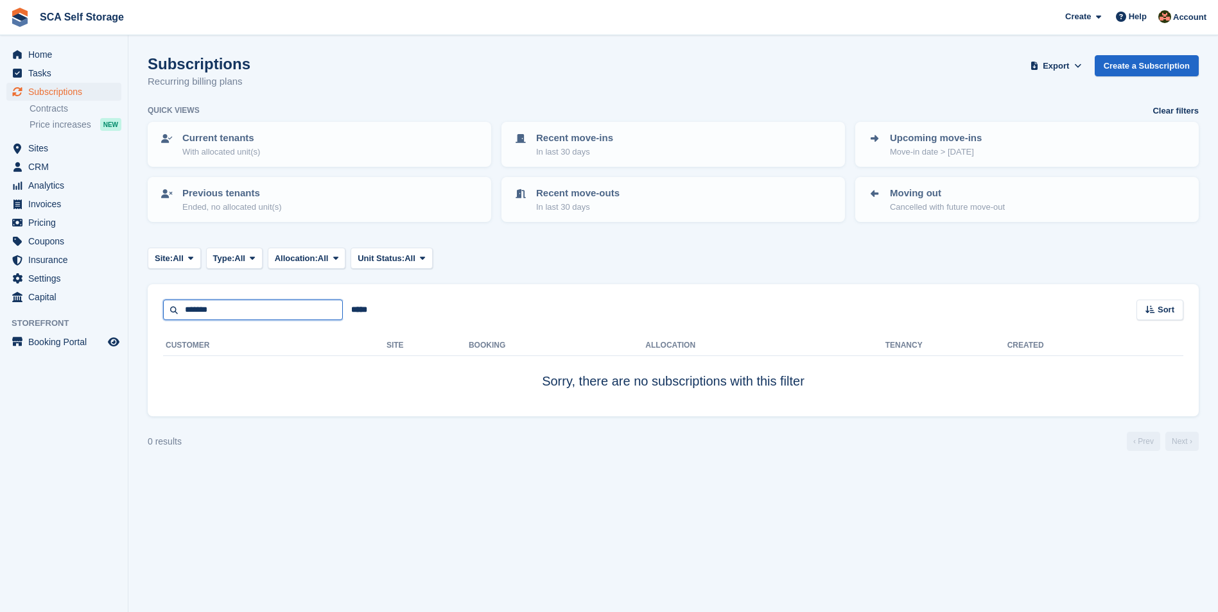
drag, startPoint x: 303, startPoint y: 306, endPoint x: 174, endPoint y: 309, distance: 129.1
click at [174, 309] on input "*******" at bounding box center [253, 310] width 180 height 21
